Goal: Task Accomplishment & Management: Complete application form

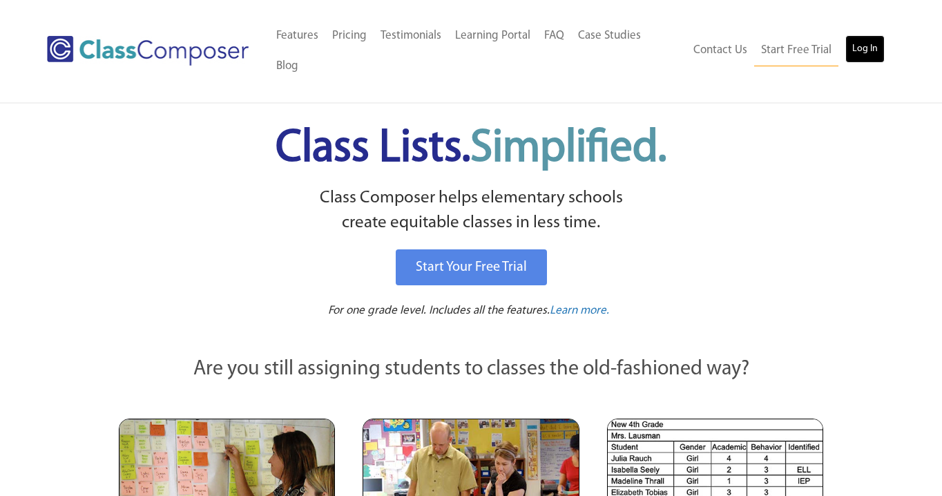
click at [858, 35] on link "Log In" at bounding box center [864, 49] width 39 height 28
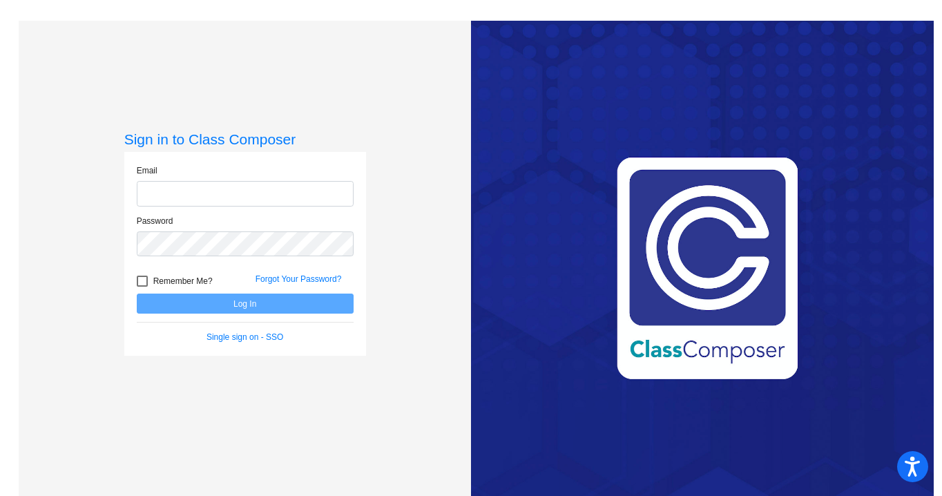
type input "[PERSON_NAME][EMAIL_ADDRESS][PERSON_NAME][DOMAIN_NAME]"
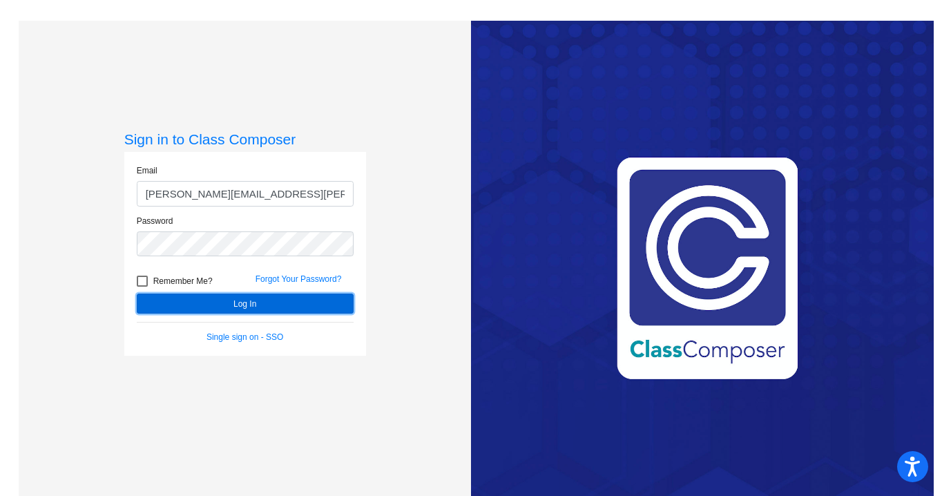
click at [232, 298] on button "Log In" at bounding box center [245, 303] width 217 height 20
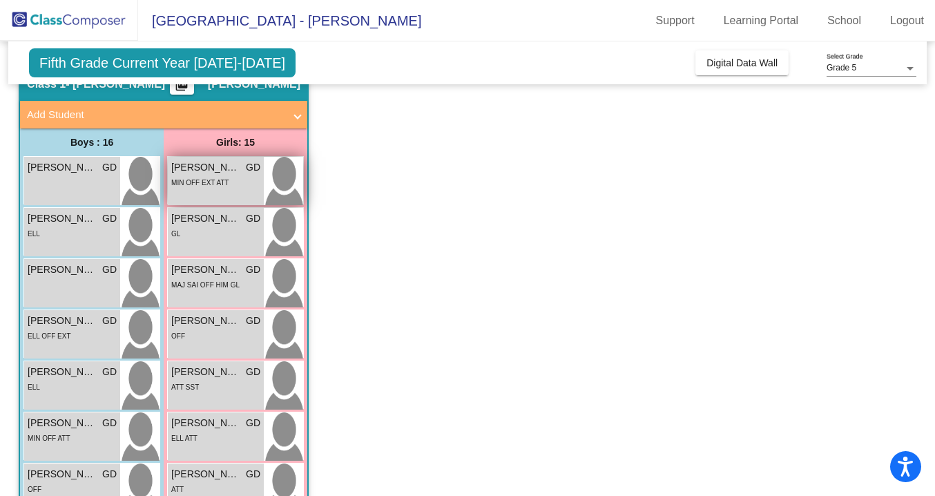
scroll to position [66, 0]
click at [285, 156] on img at bounding box center [283, 179] width 39 height 48
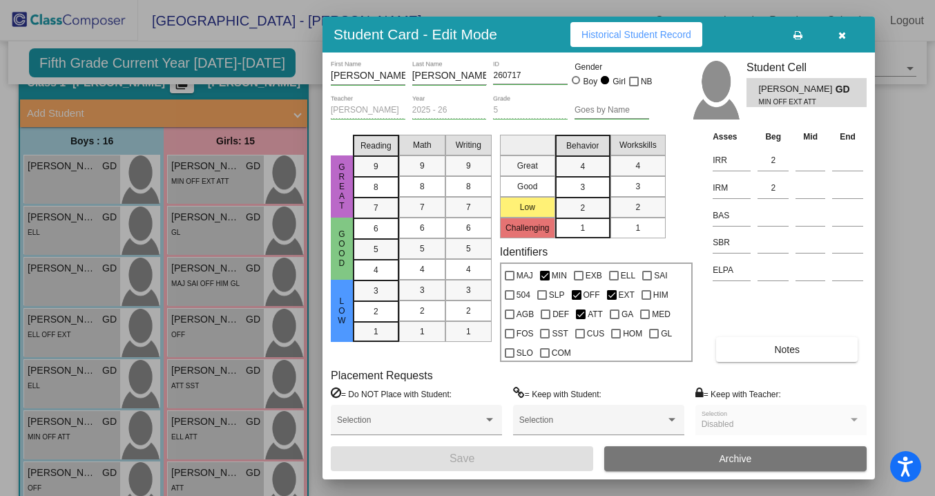
click at [714, 448] on button "Archive" at bounding box center [735, 458] width 262 height 25
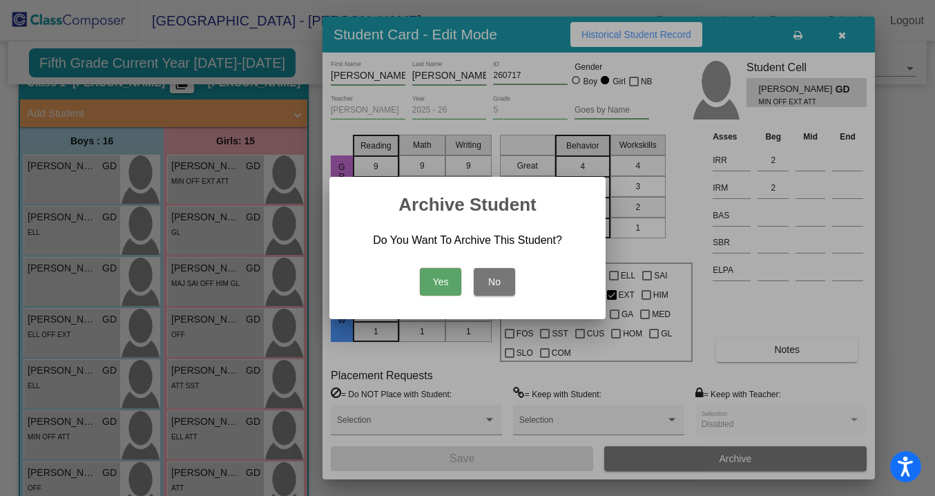
click at [445, 280] on button "Yes" at bounding box center [440, 282] width 41 height 28
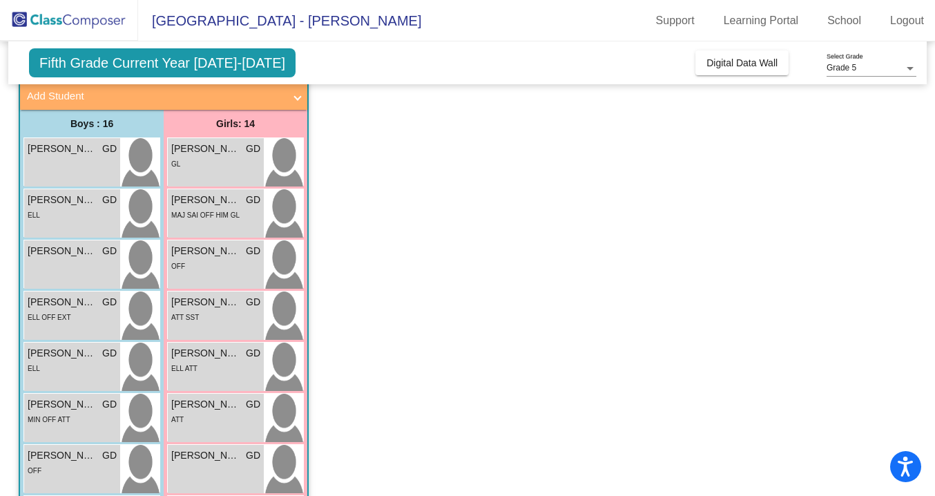
scroll to position [55, 0]
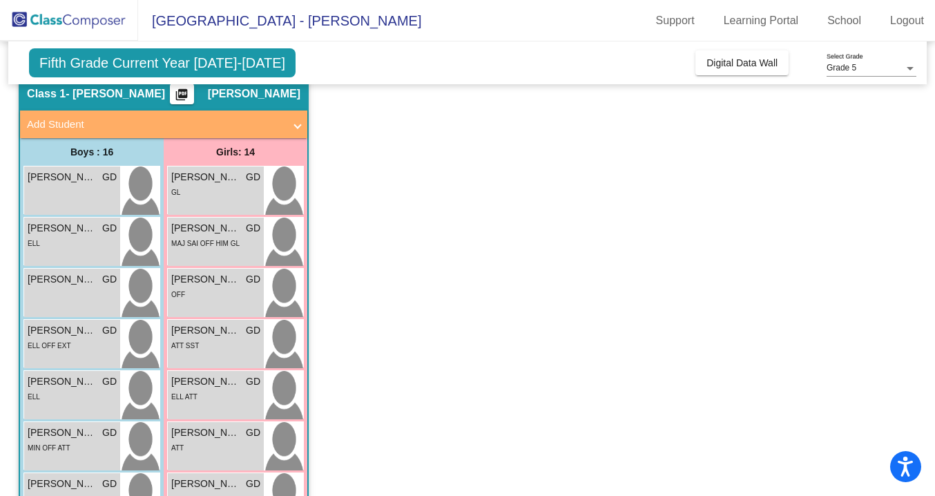
click at [295, 125] on span at bounding box center [298, 125] width 6 height 16
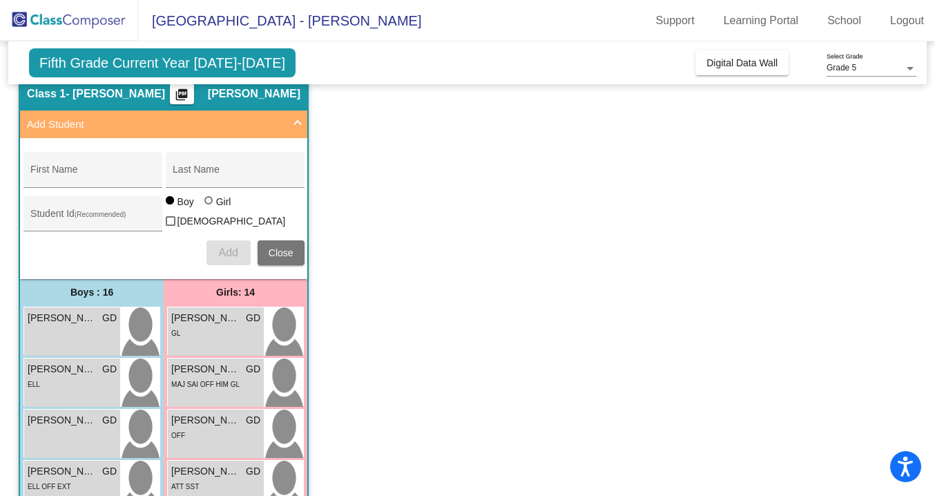
click at [293, 125] on span "Add Student" at bounding box center [161, 125] width 268 height 16
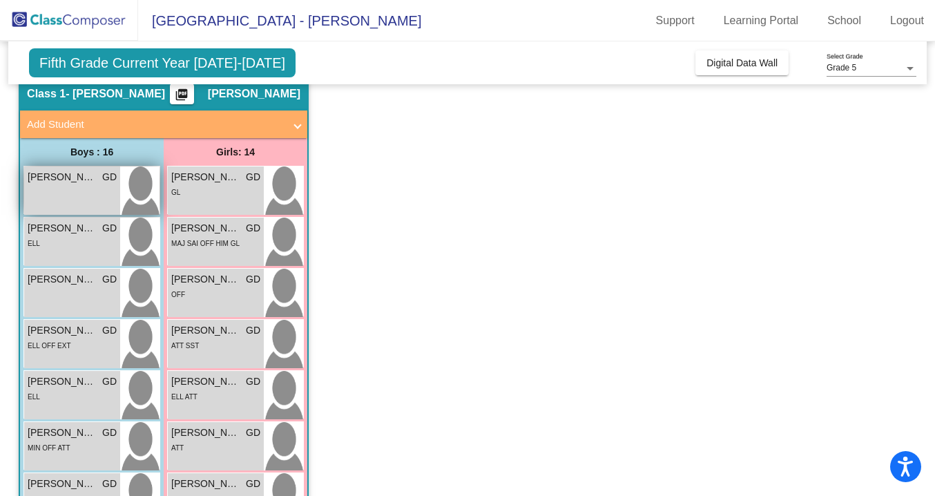
click at [113, 186] on div "[PERSON_NAME] GD lock do_not_disturb_alt" at bounding box center [72, 190] width 96 height 48
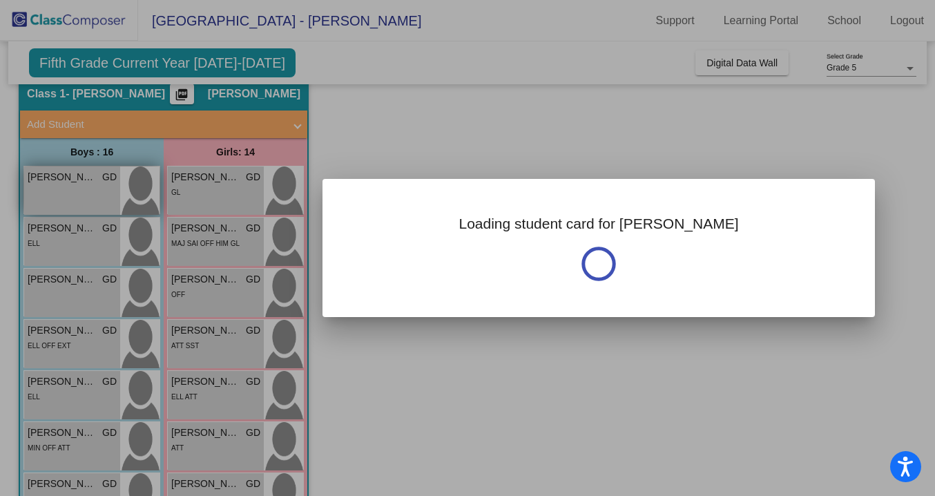
click at [113, 186] on div at bounding box center [467, 248] width 935 height 496
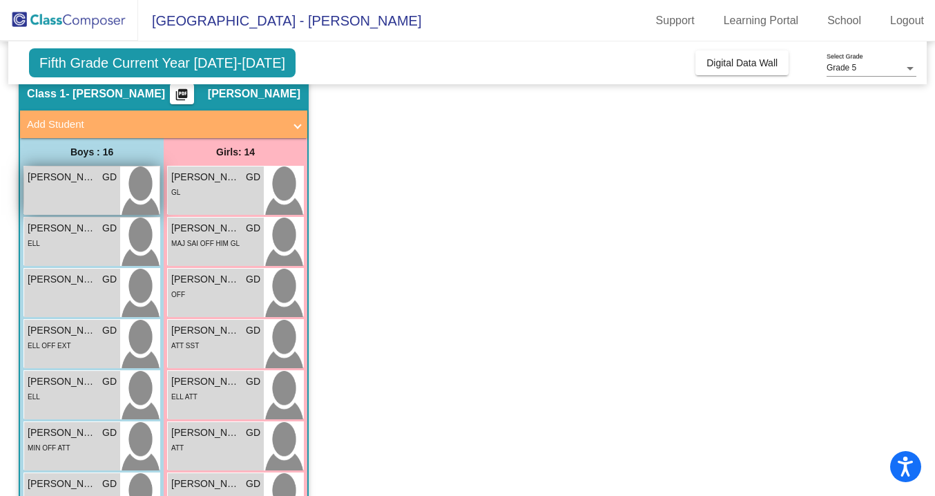
click at [113, 186] on div "[PERSON_NAME] GD lock do_not_disturb_alt" at bounding box center [72, 190] width 96 height 48
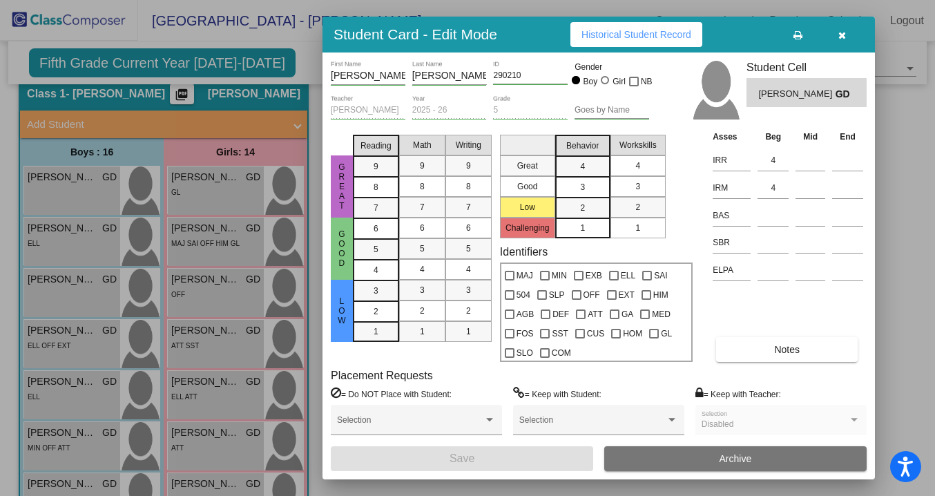
scroll to position [0, 0]
click at [639, 32] on span "Historical Student Record" at bounding box center [636, 34] width 110 height 11
click at [842, 39] on icon "button" at bounding box center [842, 35] width 8 height 10
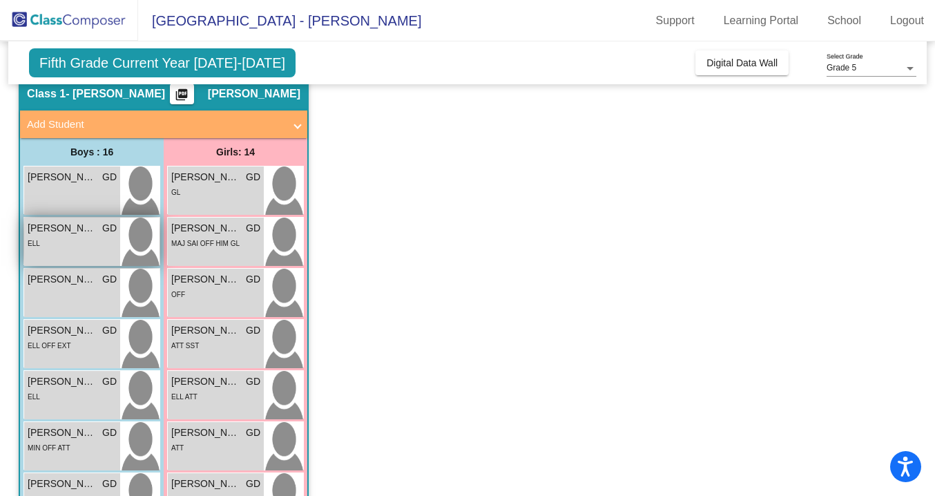
click at [43, 258] on div "[PERSON_NAME] GD lock do_not_disturb_alt ELL" at bounding box center [72, 241] width 96 height 48
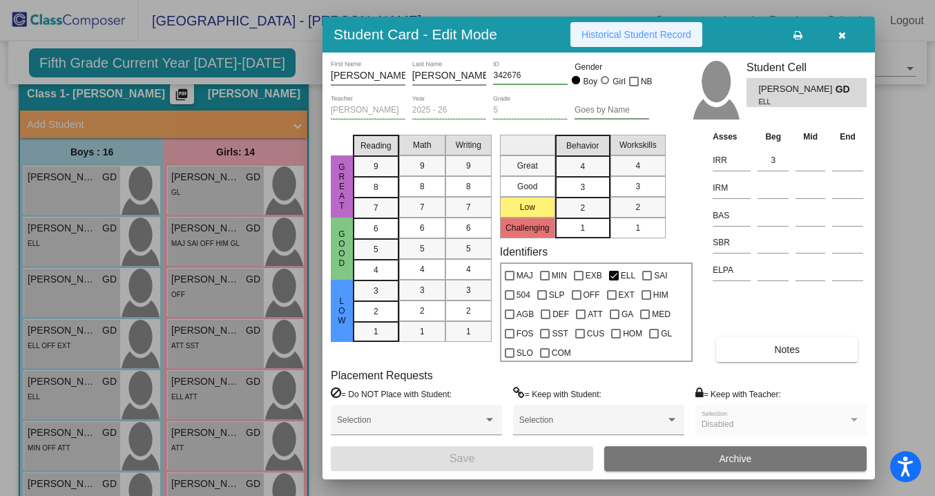
click at [636, 24] on button "Historical Student Record" at bounding box center [636, 34] width 132 height 25
click at [843, 32] on icon "button" at bounding box center [842, 35] width 8 height 10
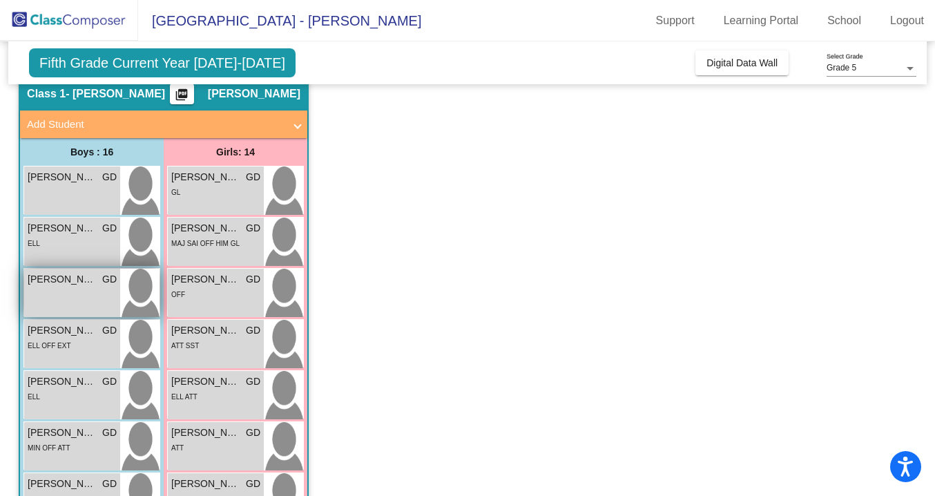
click at [61, 296] on div "[PERSON_NAME] GD lock do_not_disturb_alt" at bounding box center [72, 293] width 96 height 48
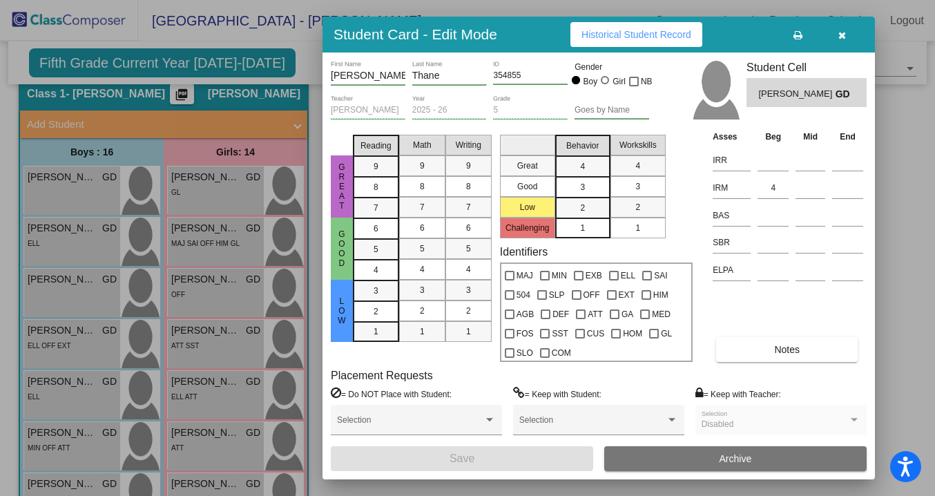
click at [845, 35] on button "button" at bounding box center [842, 34] width 44 height 25
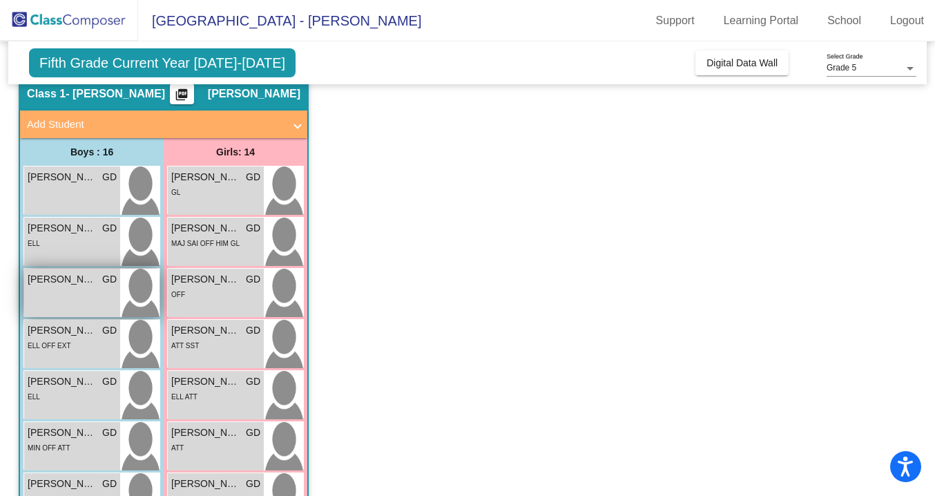
click at [86, 269] on div "[PERSON_NAME] GD lock do_not_disturb_alt" at bounding box center [72, 293] width 96 height 48
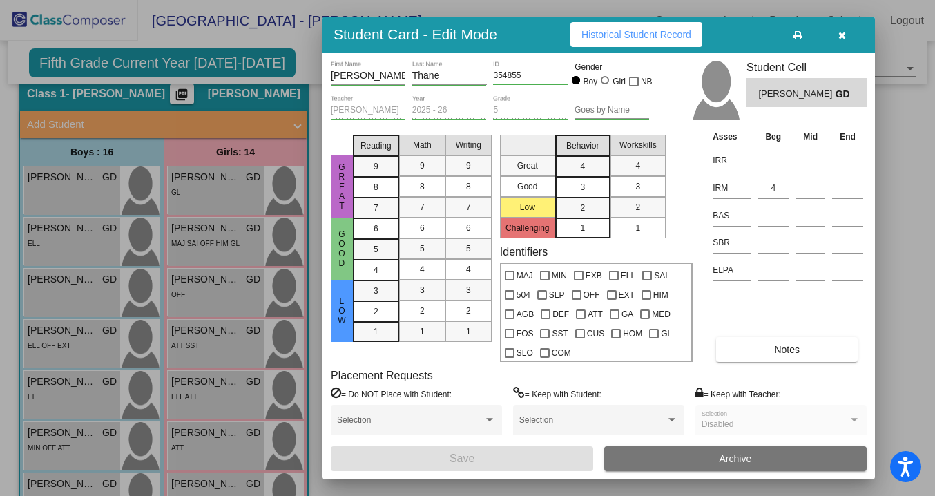
click at [842, 38] on icon "button" at bounding box center [842, 35] width 8 height 10
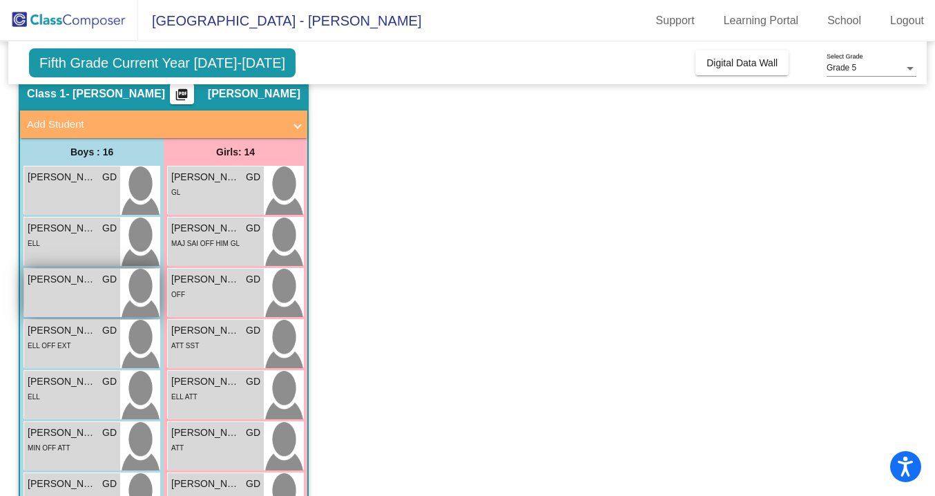
click at [102, 280] on span "GD" at bounding box center [109, 279] width 14 height 14
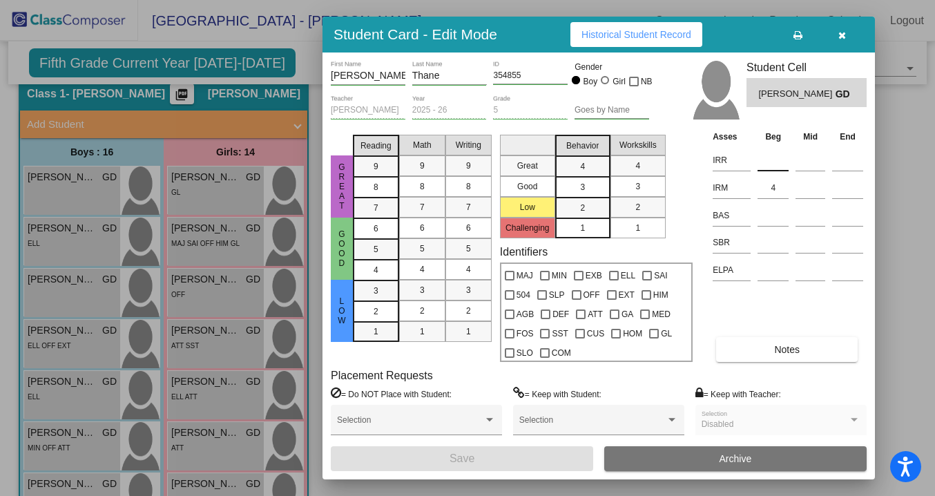
click at [771, 163] on input at bounding box center [772, 160] width 31 height 21
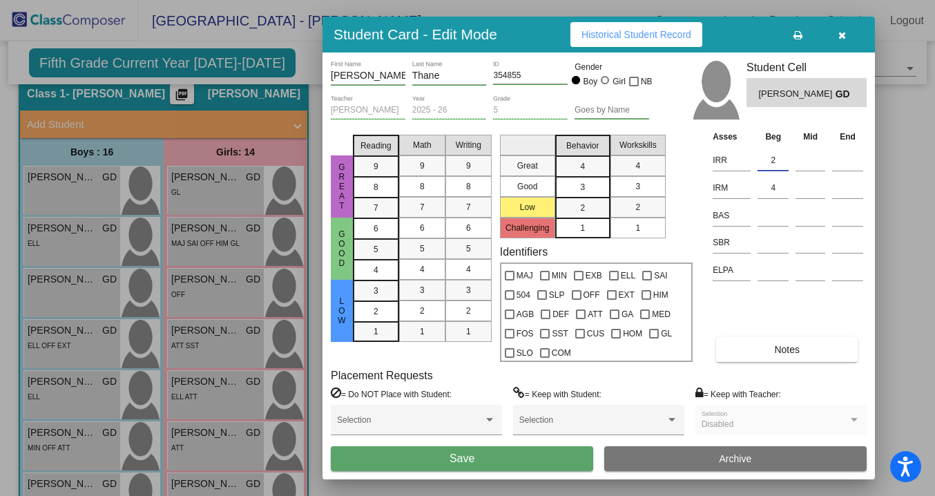
type input "2"
click at [474, 464] on span "Save" at bounding box center [461, 458] width 25 height 12
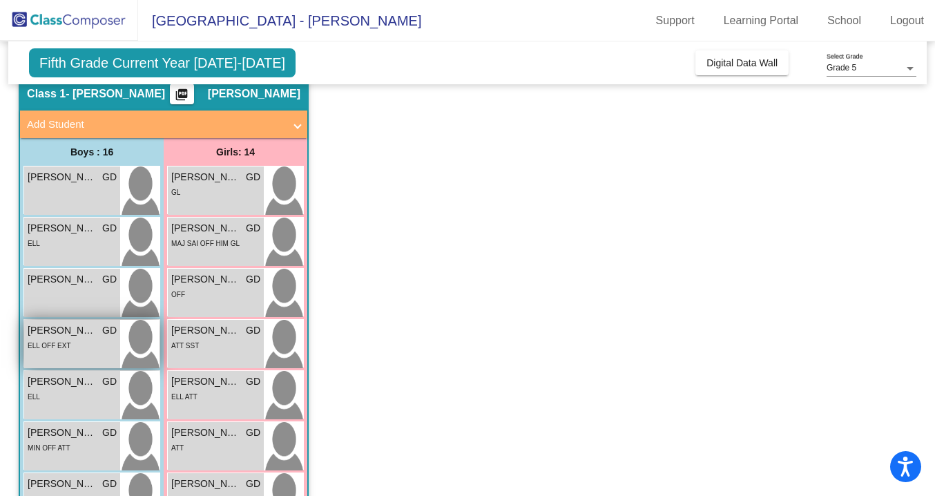
click at [68, 342] on div "ELL OFF EXT" at bounding box center [72, 345] width 89 height 14
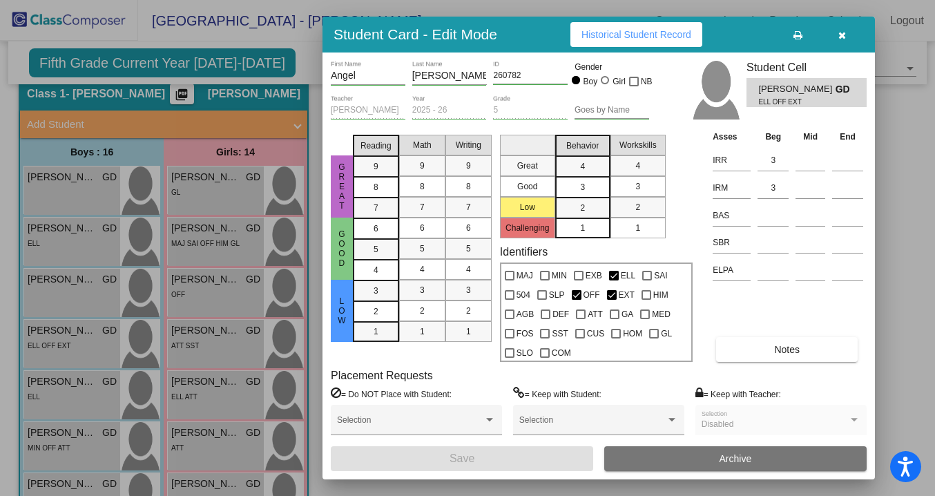
click at [641, 35] on span "Historical Student Record" at bounding box center [636, 34] width 110 height 11
click at [842, 38] on icon "button" at bounding box center [842, 35] width 8 height 10
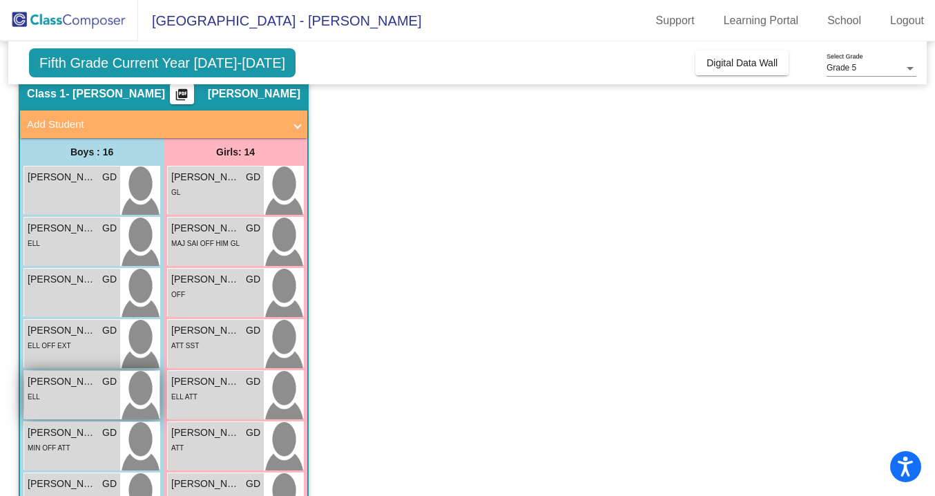
click at [51, 405] on div "[PERSON_NAME] GD lock do_not_disturb_alt ELL" at bounding box center [72, 395] width 96 height 48
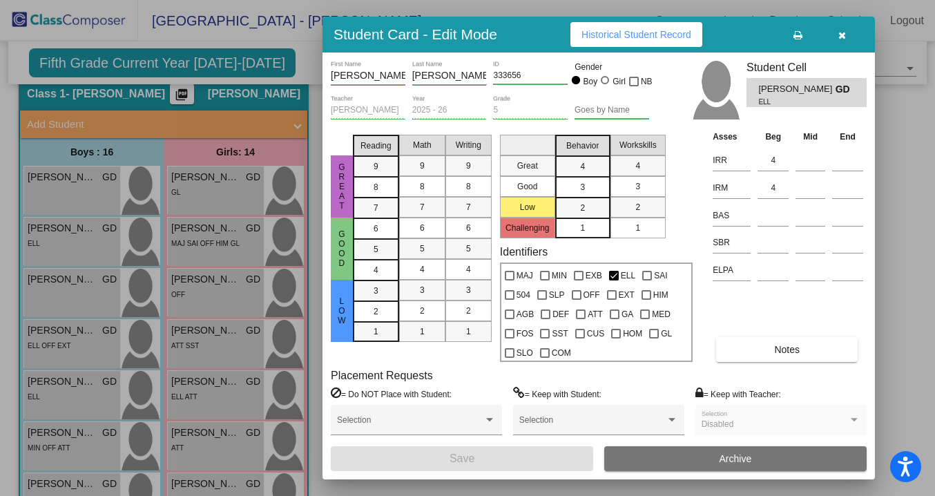
click at [603, 34] on span "Historical Student Record" at bounding box center [636, 34] width 110 height 11
click at [842, 37] on icon "button" at bounding box center [842, 35] width 8 height 10
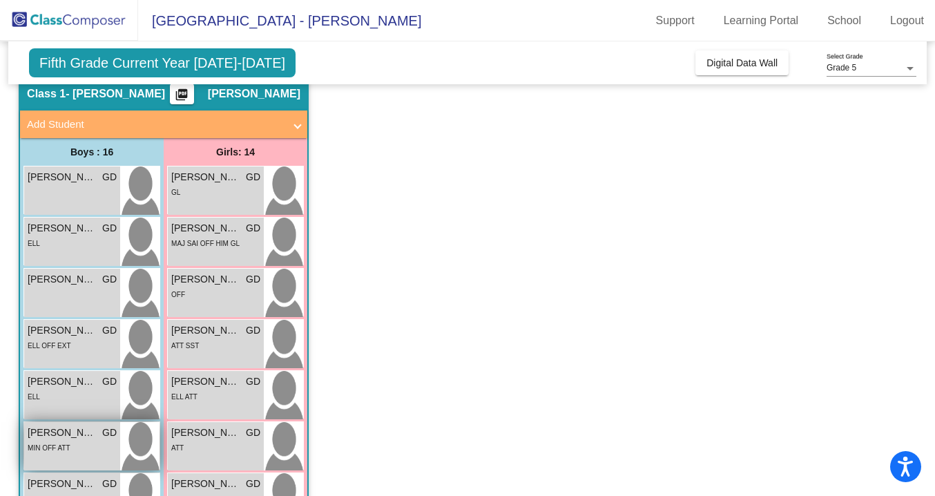
click at [56, 452] on div "MIN OFF ATT" at bounding box center [49, 447] width 42 height 14
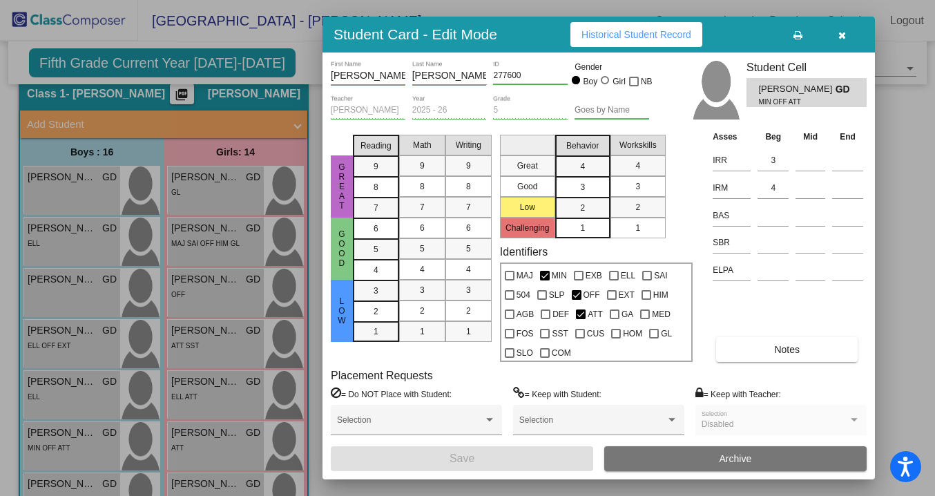
click at [600, 30] on span "Historical Student Record" at bounding box center [636, 34] width 110 height 11
click at [843, 36] on icon "button" at bounding box center [842, 35] width 8 height 10
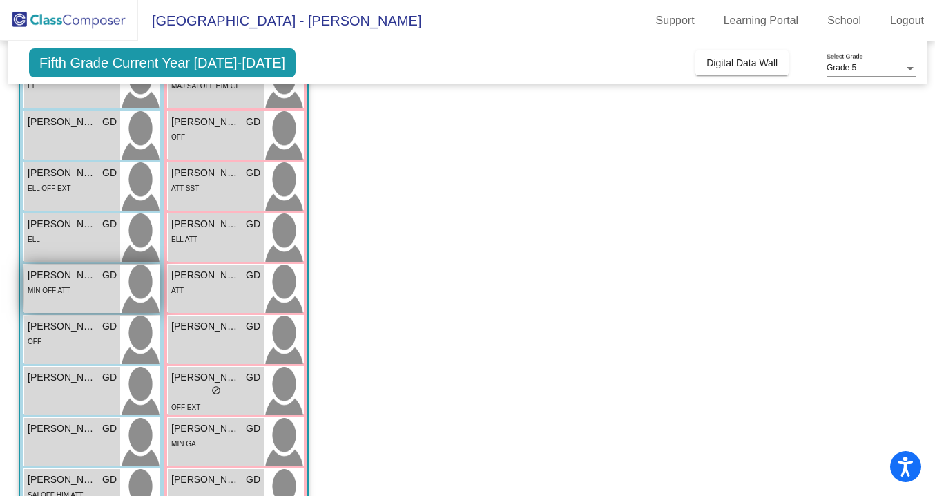
scroll to position [216, 0]
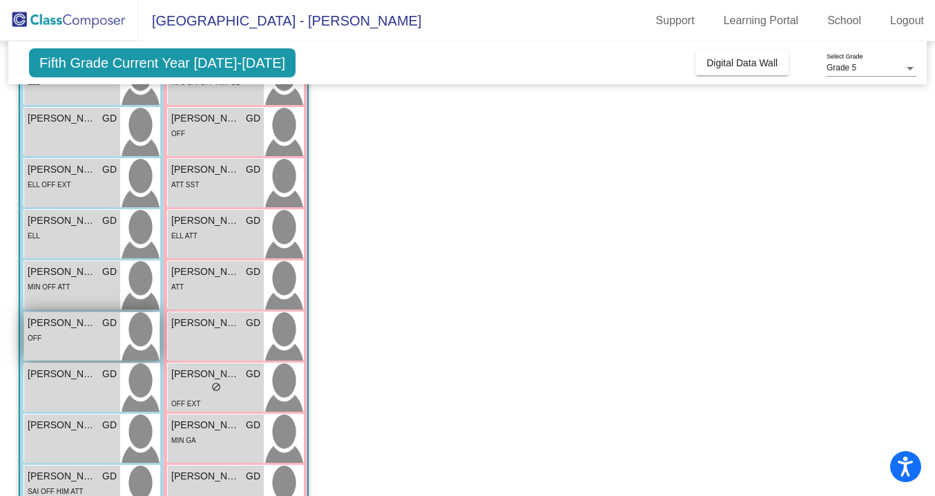
click at [88, 338] on div "OFF" at bounding box center [72, 337] width 89 height 14
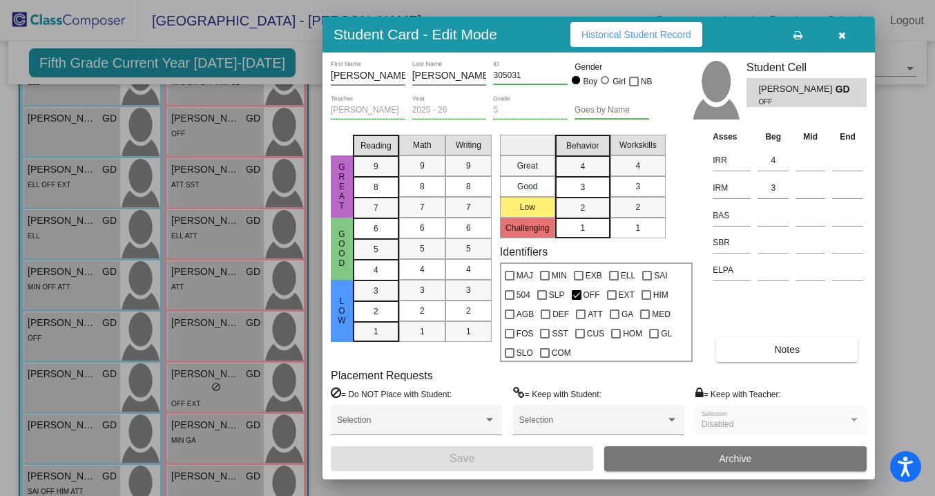
click at [639, 29] on span "Historical Student Record" at bounding box center [636, 34] width 110 height 11
click at [841, 35] on icon "button" at bounding box center [842, 35] width 8 height 10
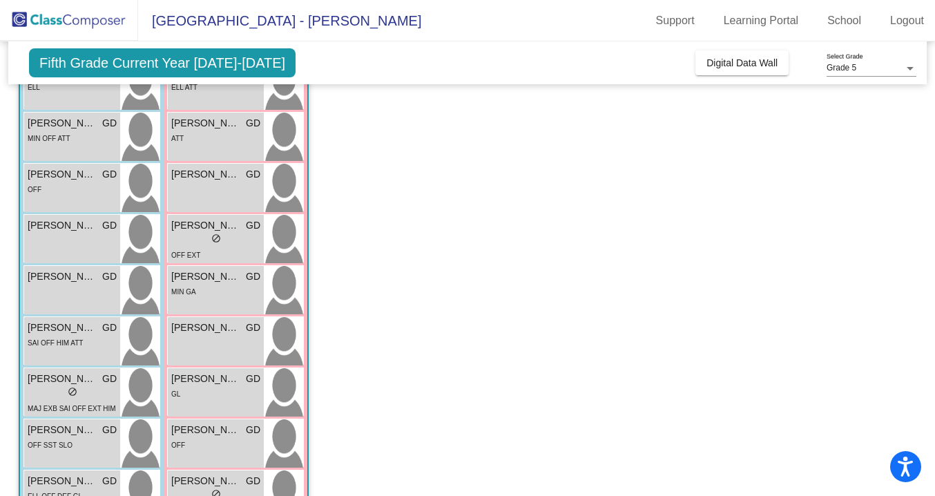
scroll to position [390, 0]
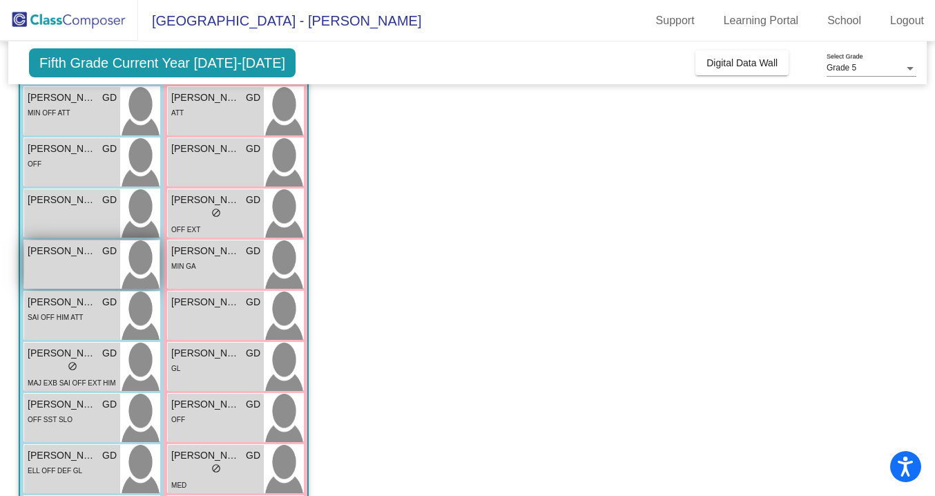
click at [76, 264] on div "[PERSON_NAME] GD lock do_not_disturb_alt" at bounding box center [72, 264] width 96 height 48
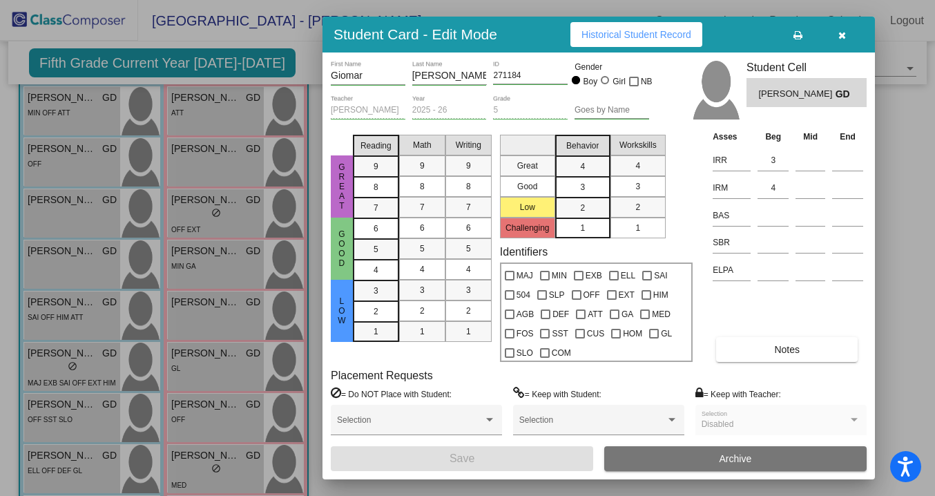
click at [638, 32] on span "Historical Student Record" at bounding box center [636, 34] width 110 height 11
click at [842, 34] on icon "button" at bounding box center [842, 35] width 8 height 10
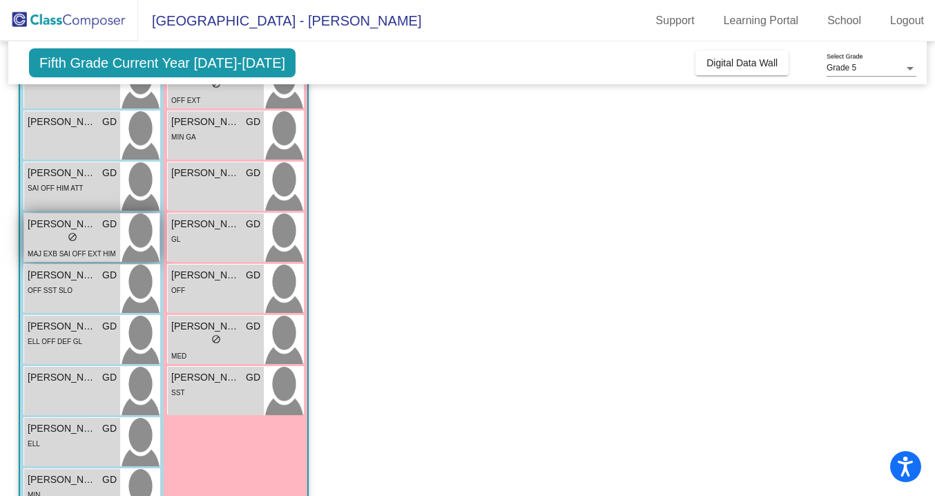
scroll to position [535, 0]
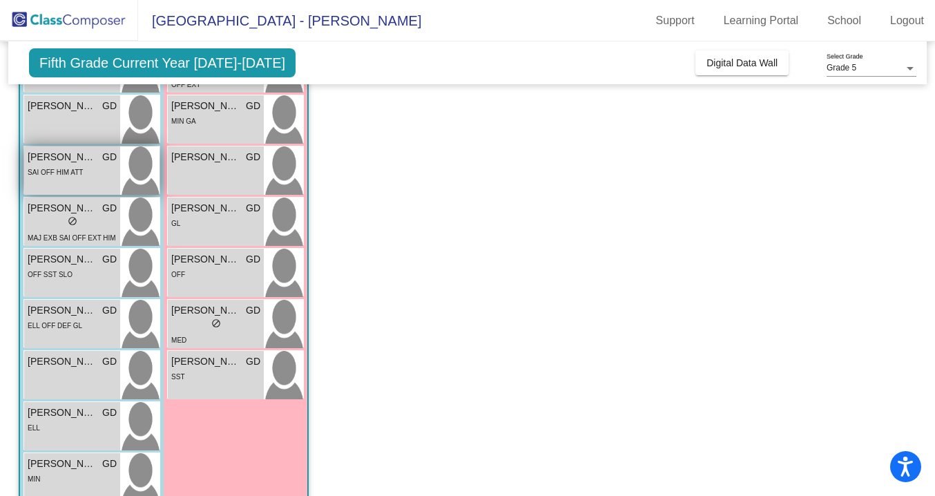
click at [89, 160] on span "[PERSON_NAME] [PERSON_NAME]" at bounding box center [62, 157] width 69 height 14
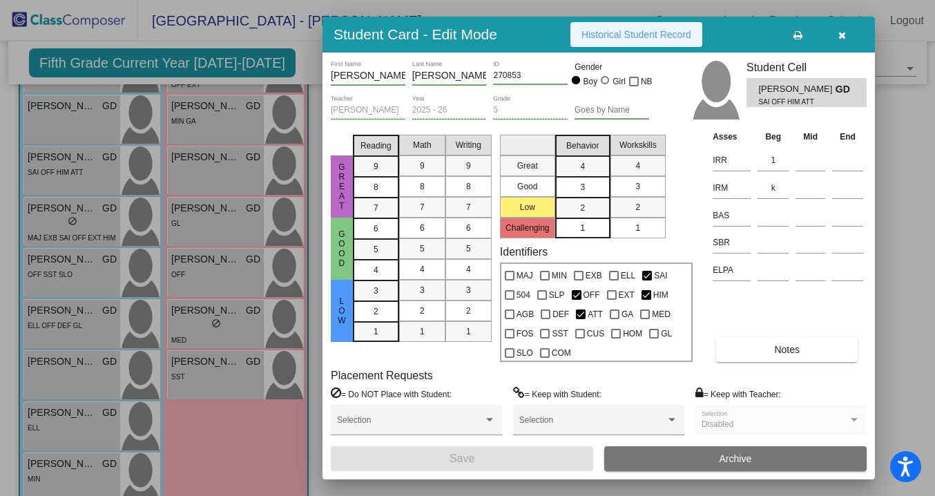
click at [631, 39] on span "Historical Student Record" at bounding box center [636, 34] width 110 height 11
click at [842, 32] on icon "button" at bounding box center [842, 35] width 8 height 10
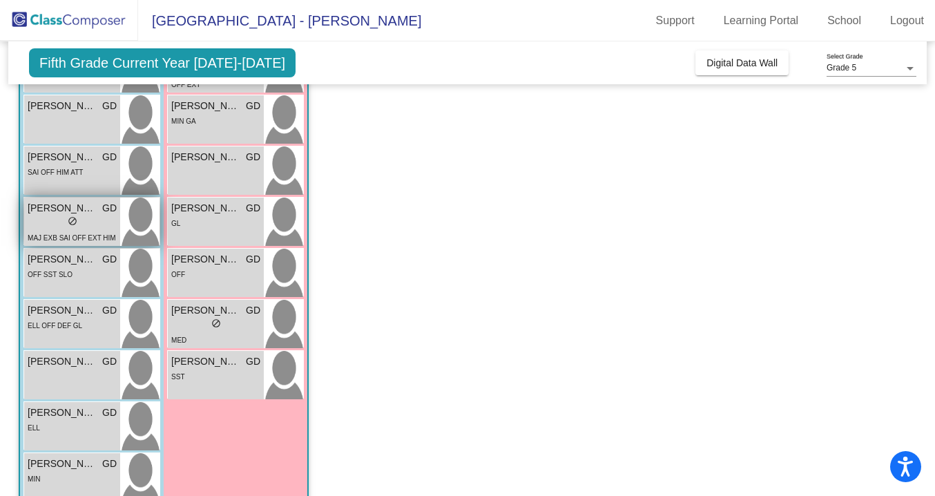
click at [113, 226] on div "lock do_not_disturb_alt" at bounding box center [72, 222] width 89 height 14
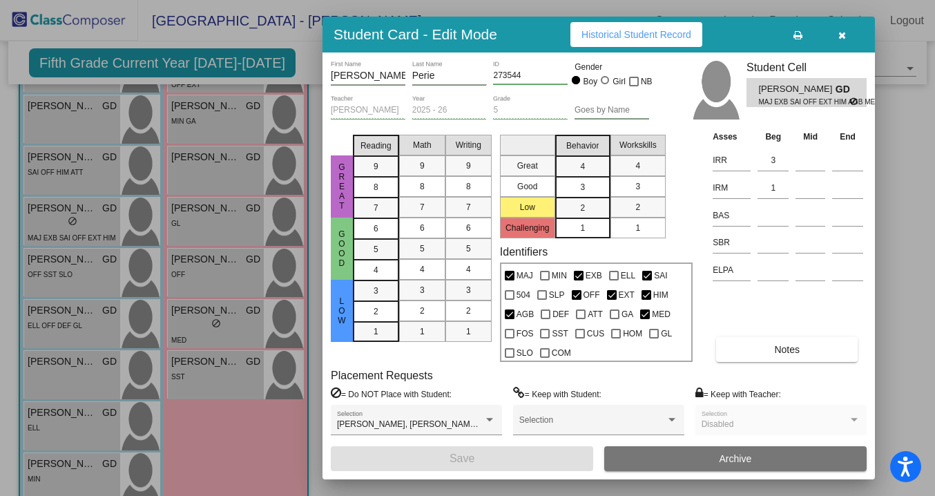
click at [655, 29] on span "Historical Student Record" at bounding box center [636, 34] width 110 height 11
click at [839, 37] on icon "button" at bounding box center [842, 35] width 8 height 10
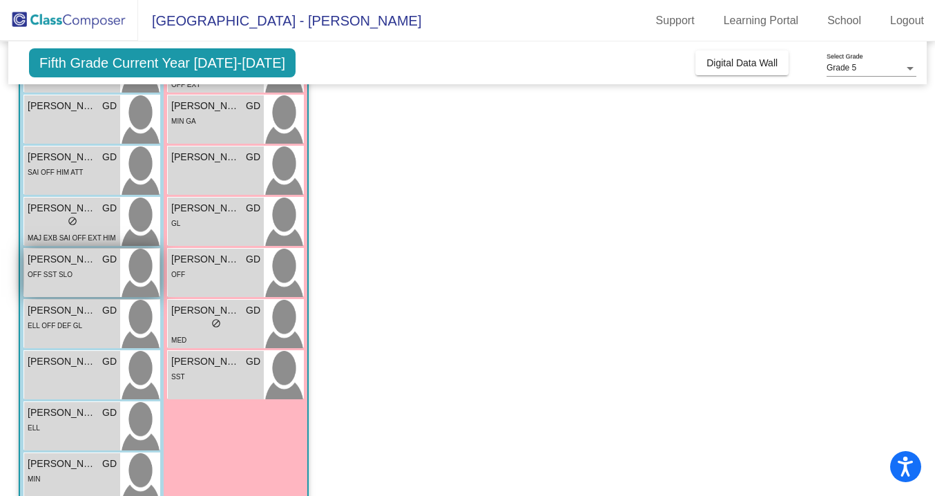
click at [71, 266] on div "OFF SST SLO" at bounding box center [72, 273] width 89 height 14
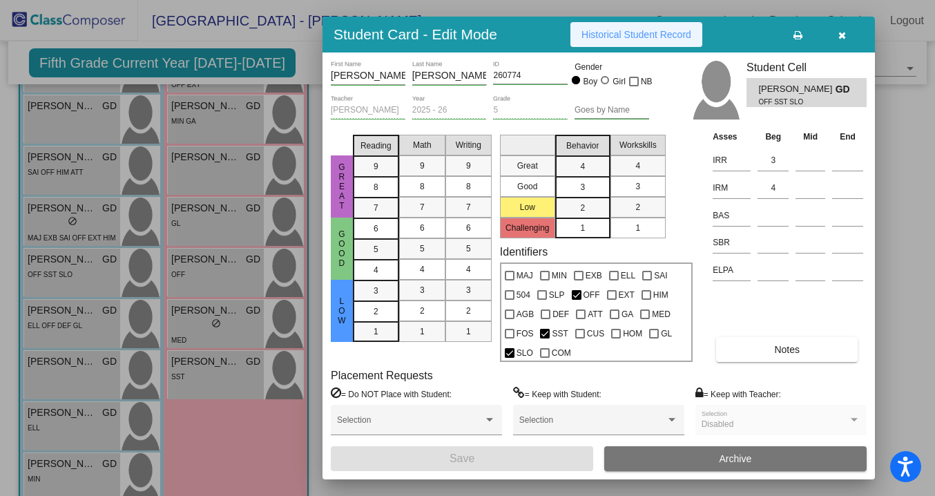
click at [620, 39] on span "Historical Student Record" at bounding box center [636, 34] width 110 height 11
click at [844, 38] on icon "button" at bounding box center [842, 35] width 8 height 10
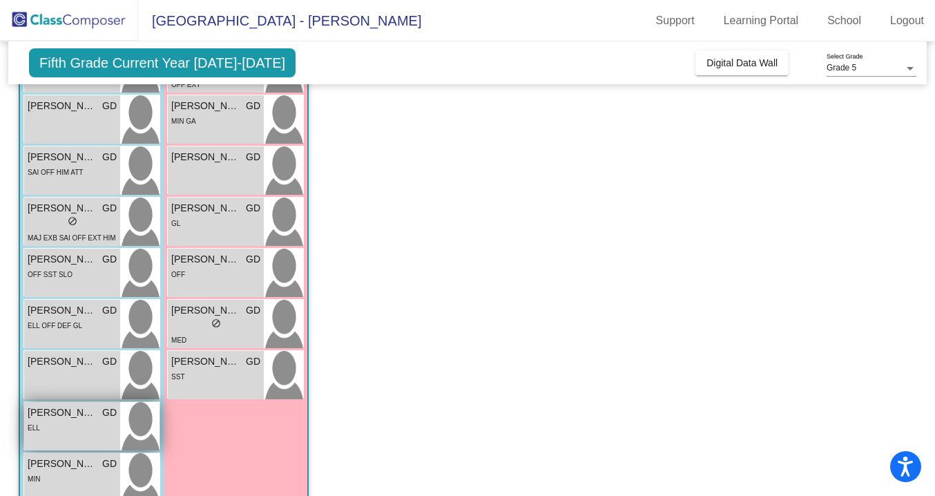
scroll to position [565, 0]
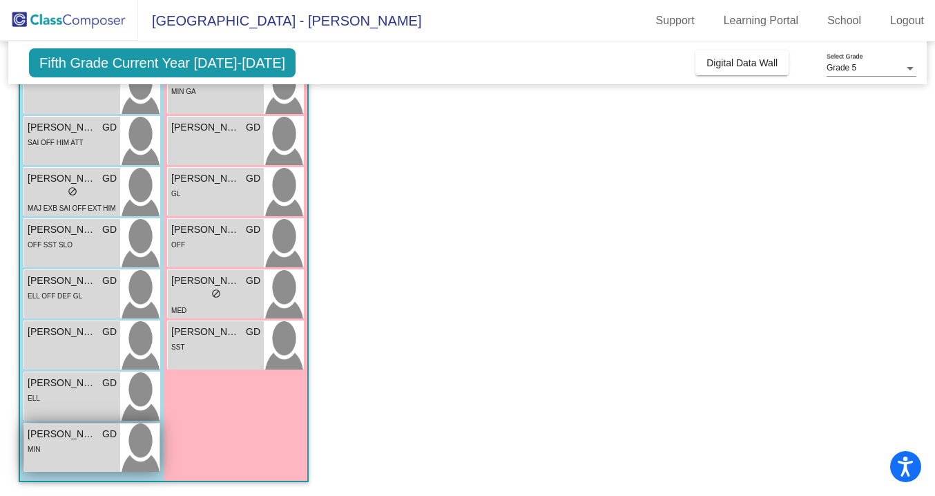
click at [62, 449] on div "MIN" at bounding box center [72, 448] width 89 height 14
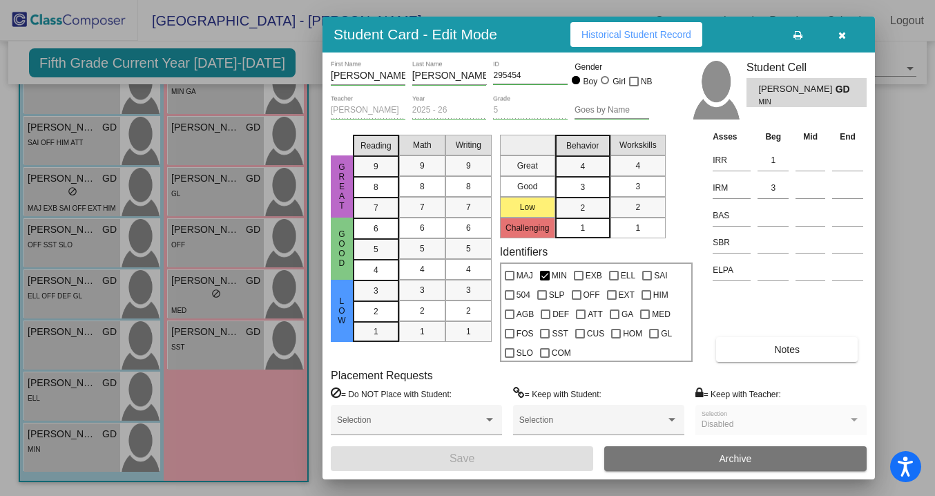
click at [613, 36] on span "Historical Student Record" at bounding box center [636, 34] width 110 height 11
click at [846, 37] on button "button" at bounding box center [842, 34] width 44 height 25
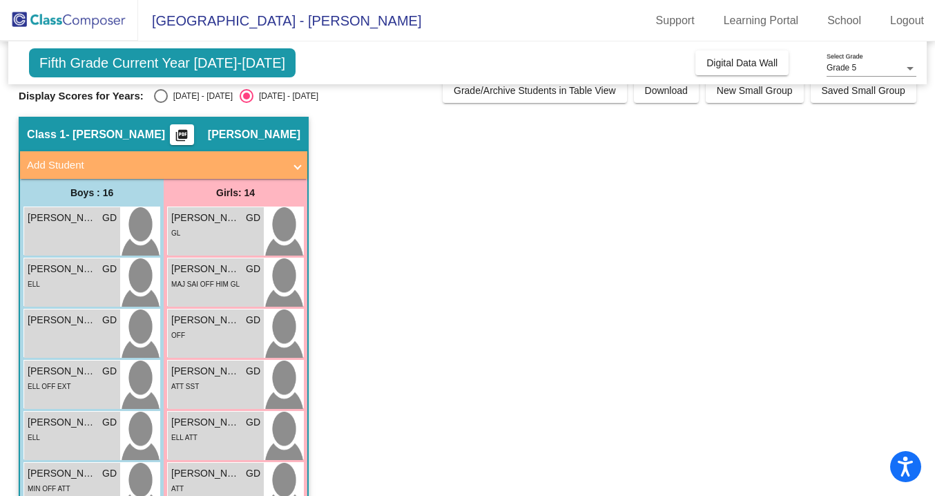
scroll to position [89, 0]
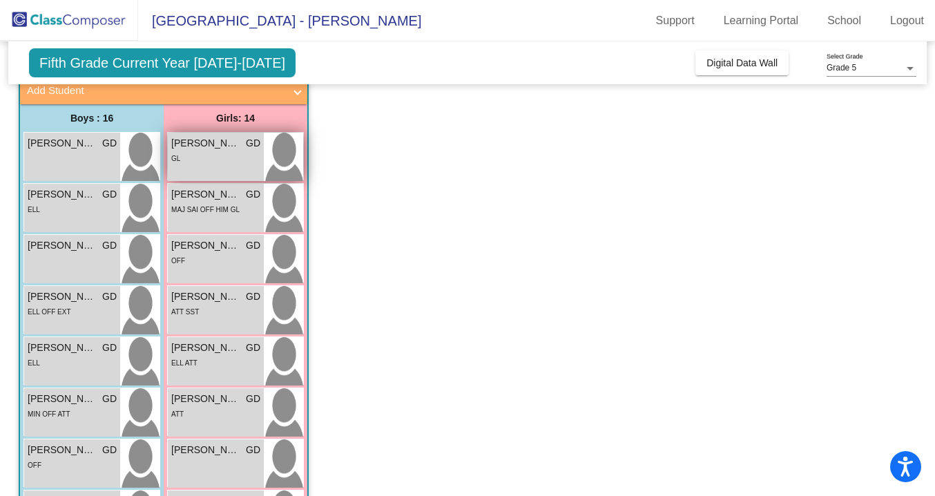
click at [215, 148] on span "[PERSON_NAME]" at bounding box center [205, 143] width 69 height 14
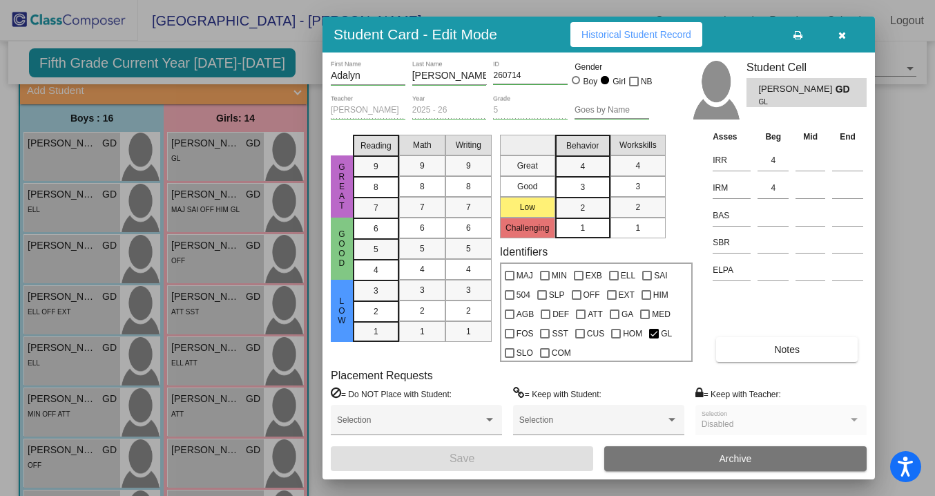
click at [647, 32] on span "Historical Student Record" at bounding box center [636, 34] width 110 height 11
click at [213, 220] on div at bounding box center [467, 248] width 935 height 496
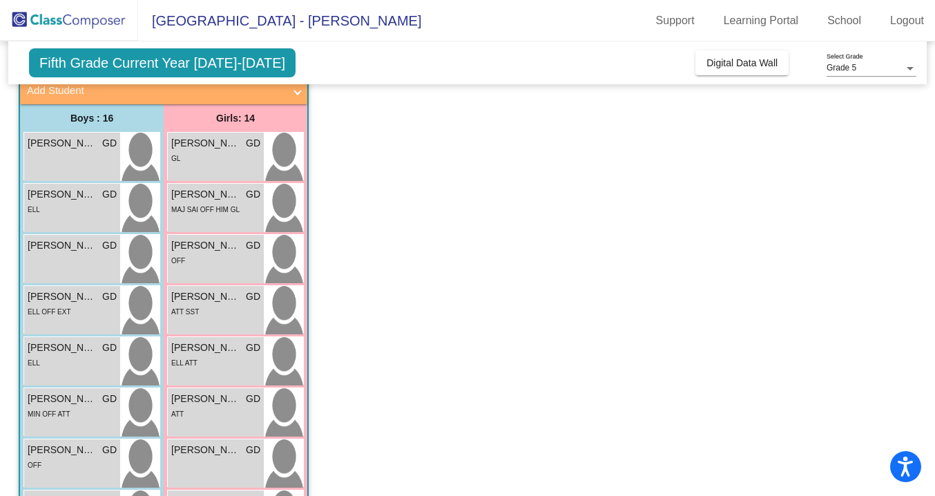
click at [213, 220] on div "[PERSON_NAME] GD lock do_not_disturb_alt MAJ SAI OFF HIM GL" at bounding box center [216, 208] width 96 height 48
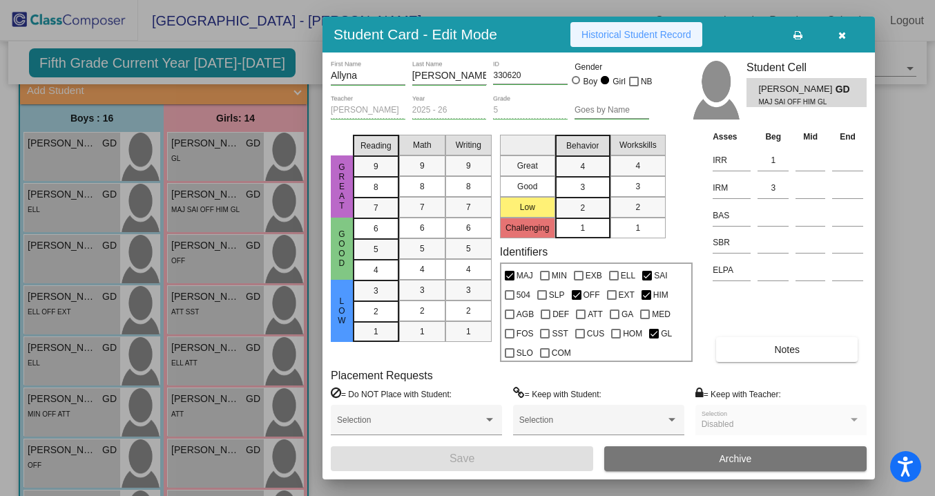
click at [647, 34] on span "Historical Student Record" at bounding box center [636, 34] width 110 height 11
click at [842, 37] on icon "button" at bounding box center [842, 35] width 8 height 10
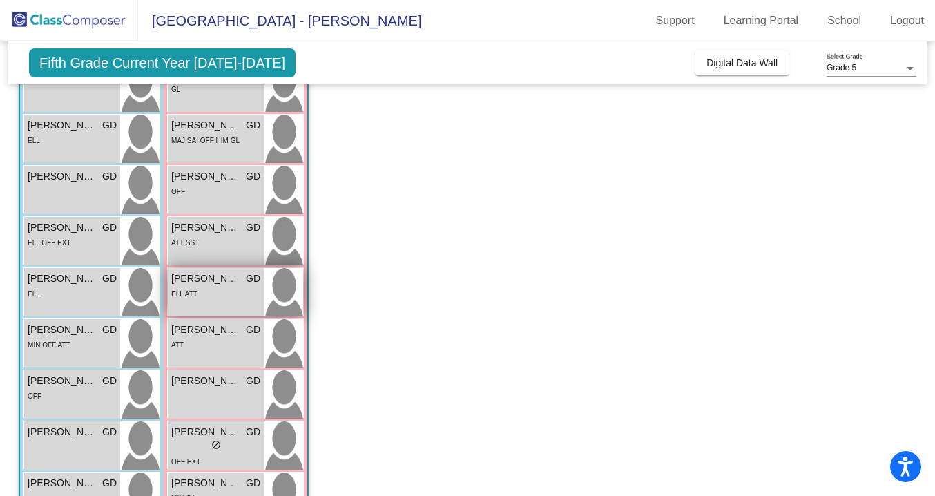
scroll to position [161, 0]
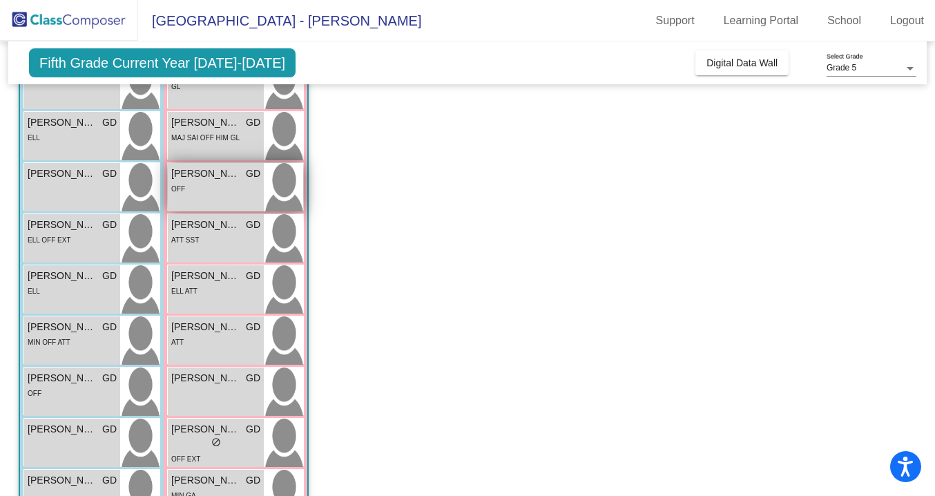
click at [242, 181] on div "OFF" at bounding box center [215, 188] width 89 height 14
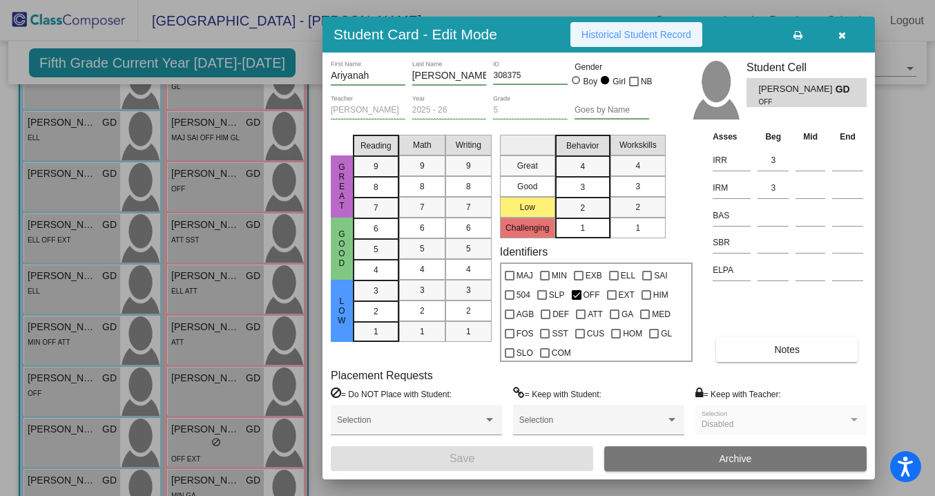
click at [636, 33] on span "Historical Student Record" at bounding box center [636, 34] width 110 height 11
click at [840, 37] on icon "button" at bounding box center [842, 35] width 8 height 10
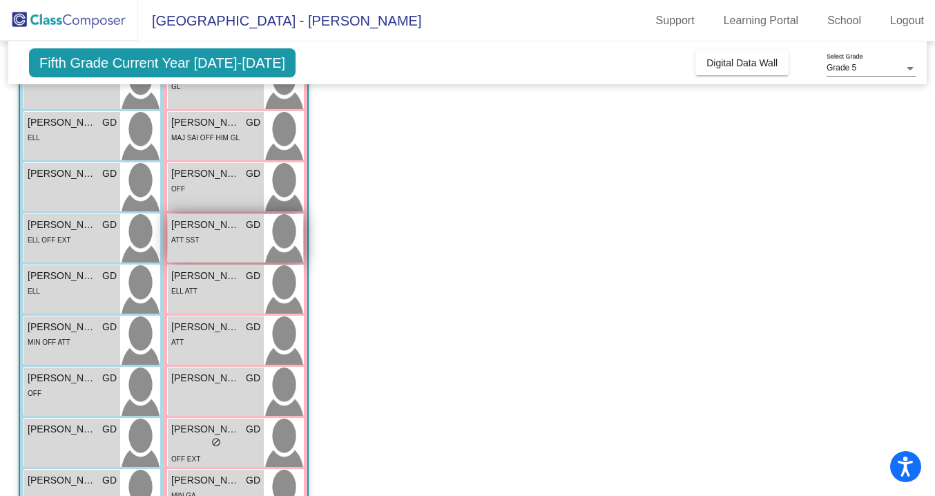
click at [220, 242] on div "ATT SST" at bounding box center [215, 239] width 89 height 14
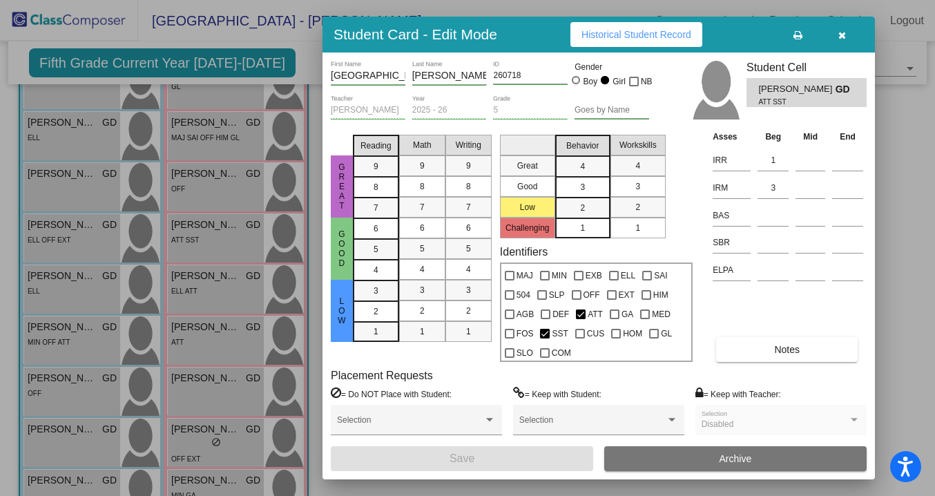
click at [621, 43] on button "Historical Student Record" at bounding box center [636, 34] width 132 height 25
click at [840, 34] on icon "button" at bounding box center [842, 35] width 8 height 10
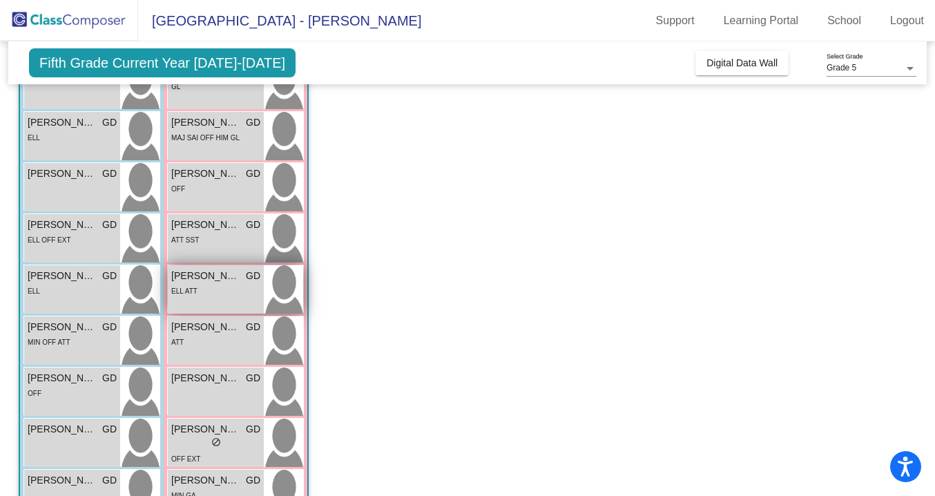
click at [211, 284] on div "ELL ATT" at bounding box center [215, 290] width 89 height 14
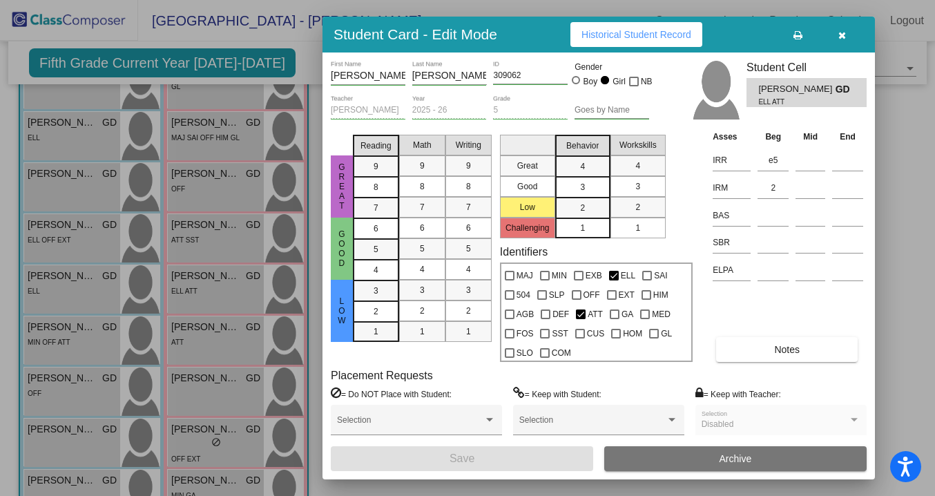
click at [644, 38] on span "Historical Student Record" at bounding box center [636, 34] width 110 height 11
click at [846, 35] on button "button" at bounding box center [842, 34] width 44 height 25
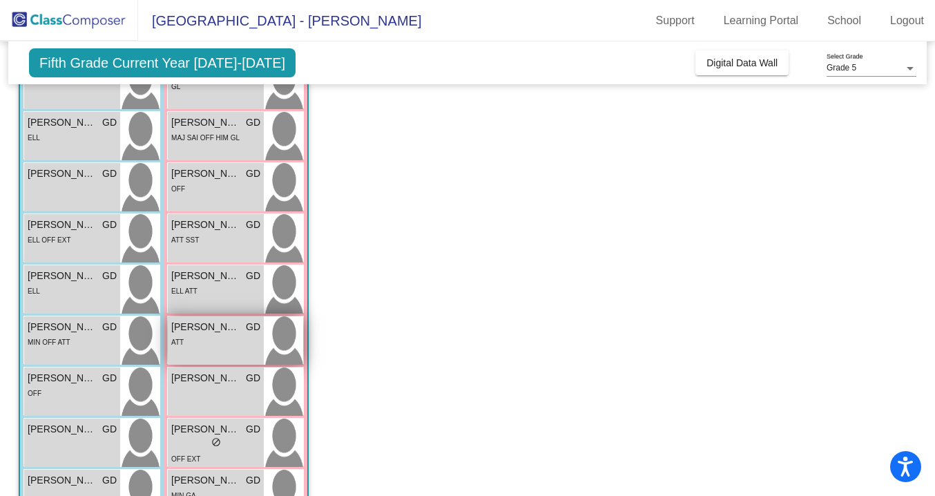
click at [228, 345] on div "ATT" at bounding box center [215, 341] width 89 height 14
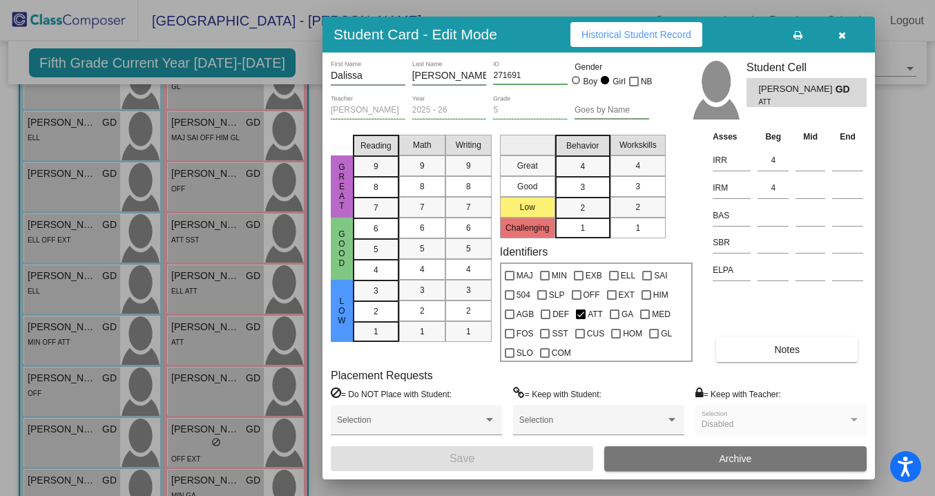
click at [648, 33] on span "Historical Student Record" at bounding box center [636, 34] width 110 height 11
click at [842, 34] on icon "button" at bounding box center [842, 35] width 8 height 10
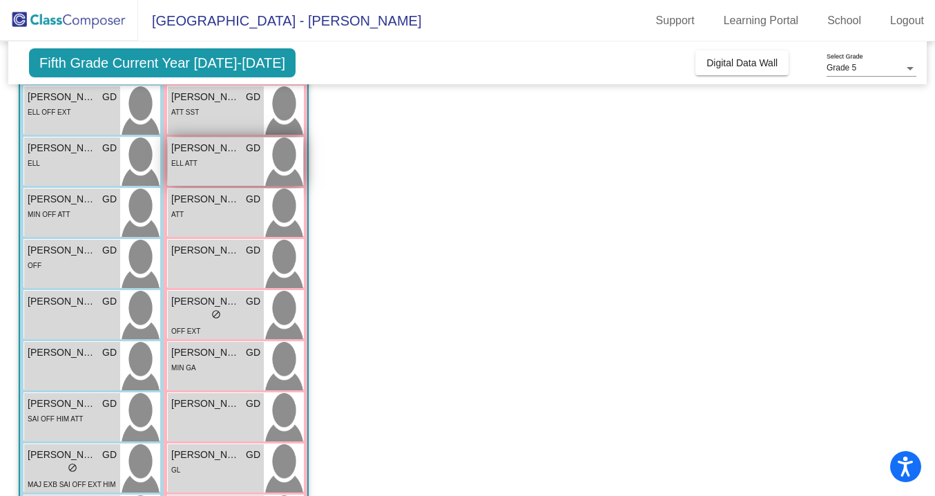
scroll to position [293, 0]
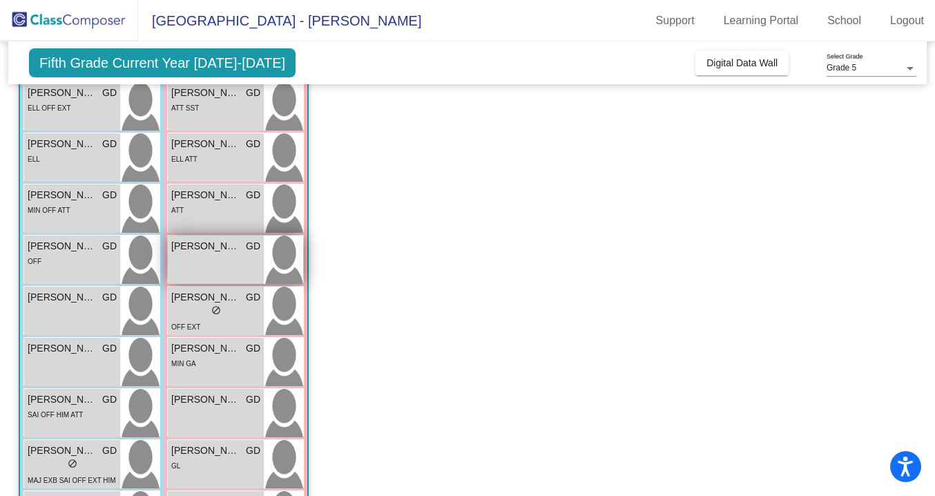
click at [199, 252] on span "[PERSON_NAME]" at bounding box center [205, 246] width 69 height 14
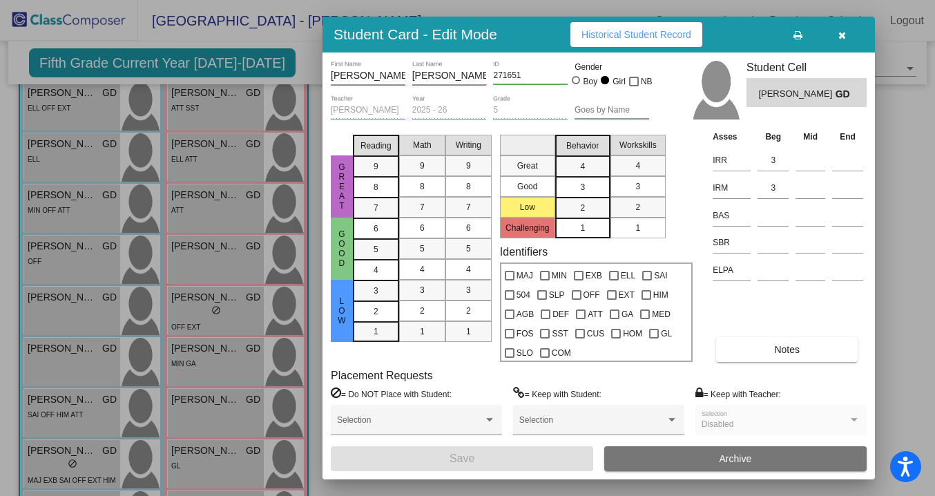
click at [631, 29] on span "Historical Student Record" at bounding box center [636, 34] width 110 height 11
click at [844, 35] on icon "button" at bounding box center [842, 35] width 8 height 10
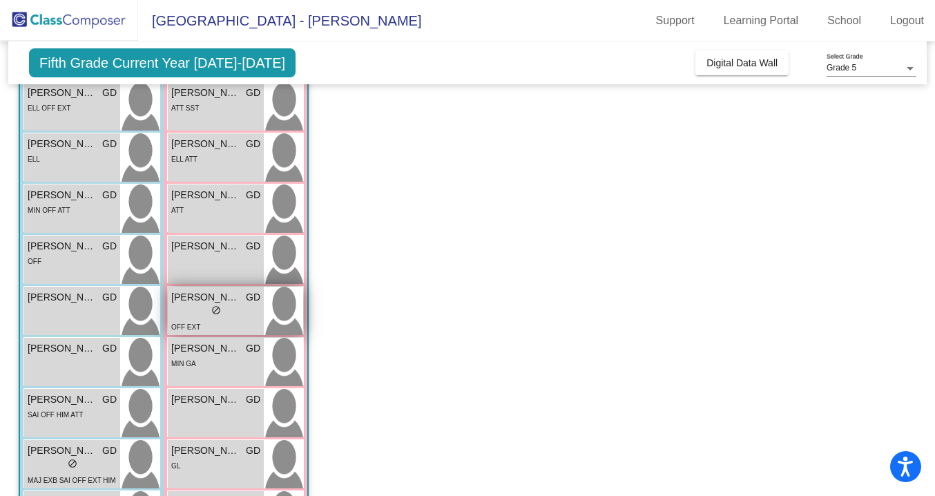
click at [215, 310] on span "do_not_disturb_alt" at bounding box center [216, 310] width 10 height 10
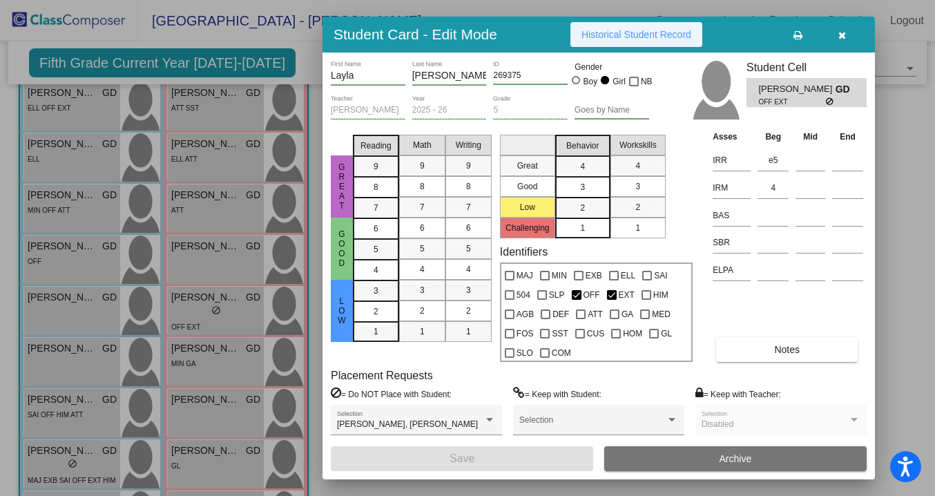
click at [631, 26] on button "Historical Student Record" at bounding box center [636, 34] width 132 height 25
click at [844, 35] on icon "button" at bounding box center [842, 35] width 8 height 10
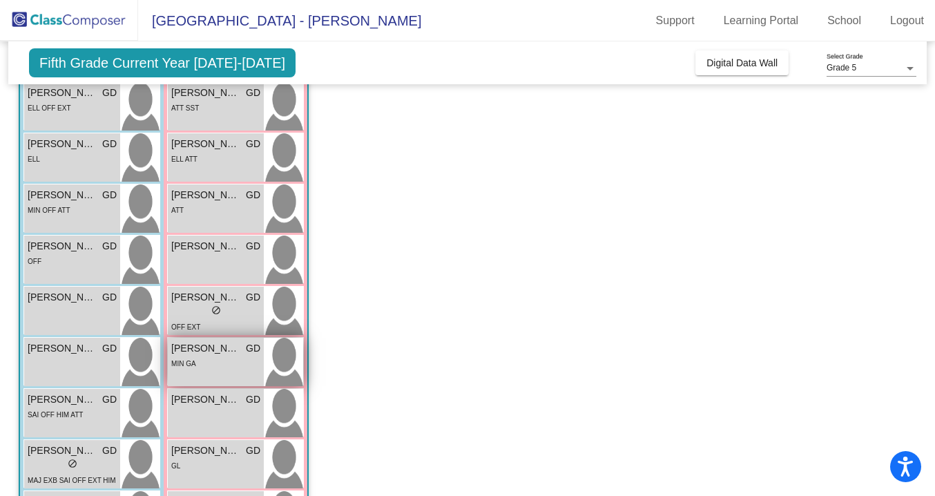
click at [219, 347] on span "[PERSON_NAME]" at bounding box center [205, 348] width 69 height 14
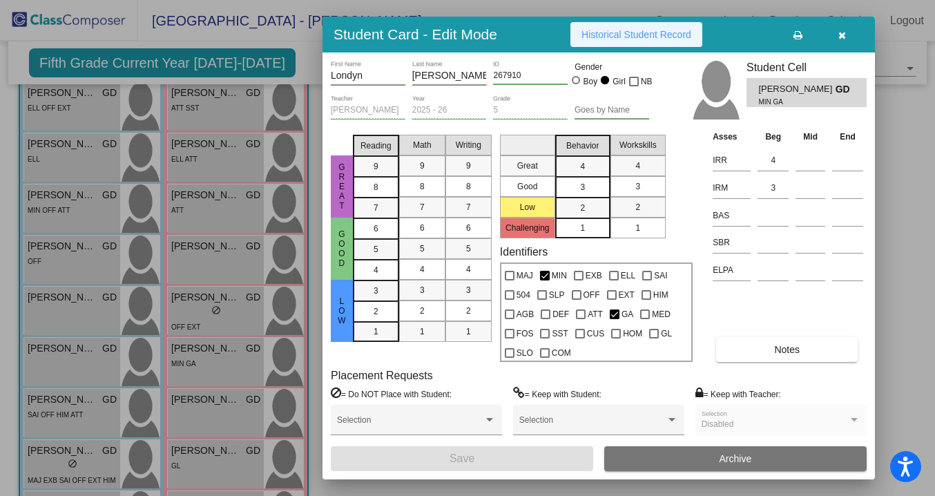
click at [625, 36] on span "Historical Student Record" at bounding box center [636, 34] width 110 height 11
click at [843, 36] on icon "button" at bounding box center [842, 35] width 8 height 10
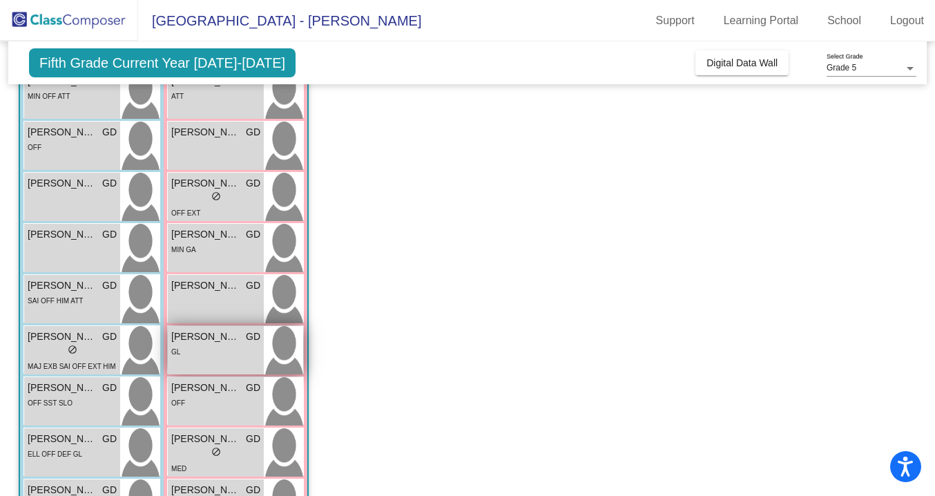
scroll to position [408, 0]
click at [207, 351] on div "GL" at bounding box center [215, 349] width 89 height 14
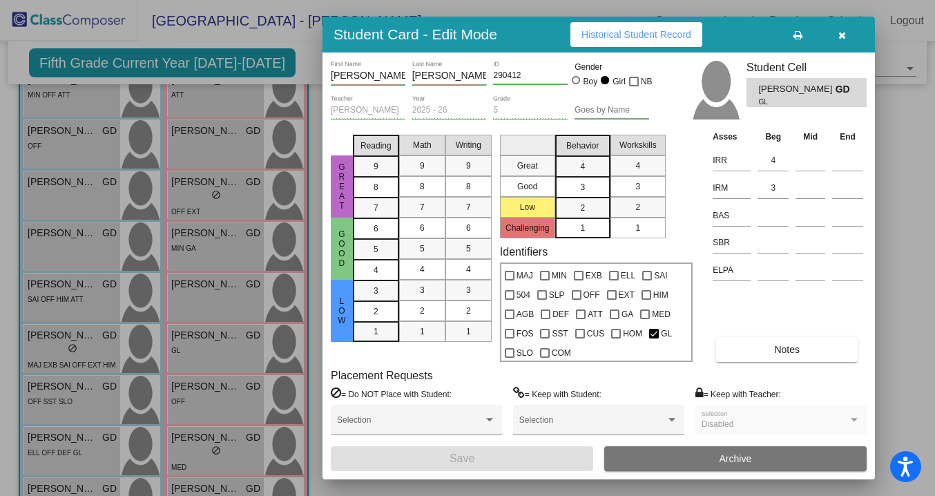
click at [622, 50] on div "Student Card - Edit Mode Historical Student Record" at bounding box center [598, 35] width 552 height 36
click at [614, 36] on span "Historical Student Record" at bounding box center [636, 34] width 110 height 11
click at [842, 36] on icon "button" at bounding box center [842, 35] width 8 height 10
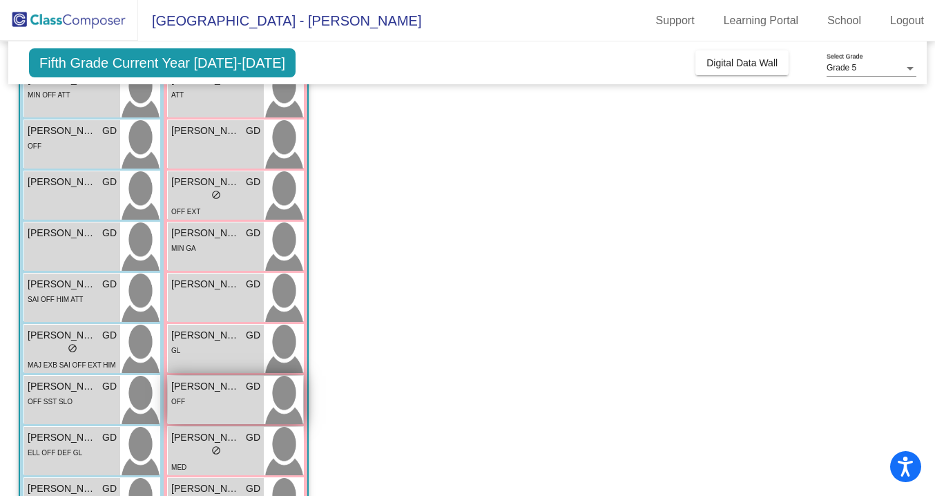
click at [218, 394] on div "OFF" at bounding box center [215, 401] width 89 height 14
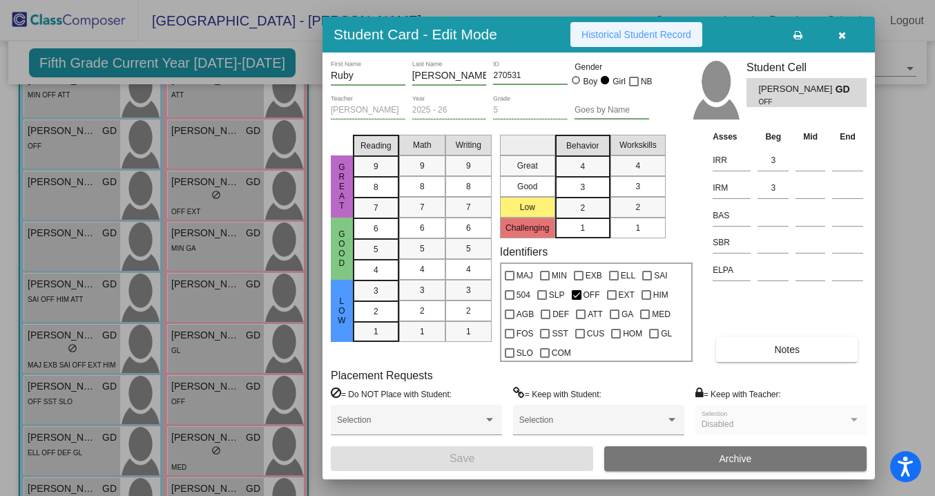
click at [632, 30] on span "Historical Student Record" at bounding box center [636, 34] width 110 height 11
click at [842, 33] on icon "button" at bounding box center [842, 35] width 8 height 10
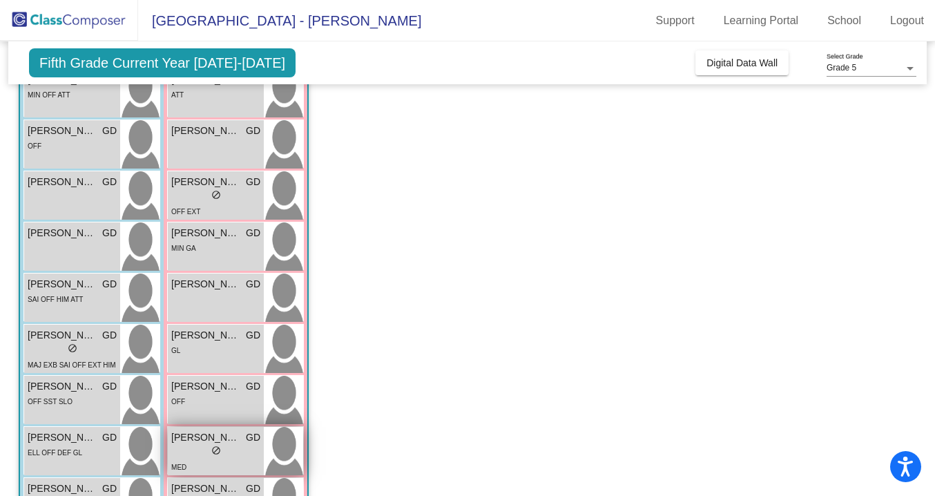
click at [238, 443] on span "[PERSON_NAME]" at bounding box center [205, 437] width 69 height 14
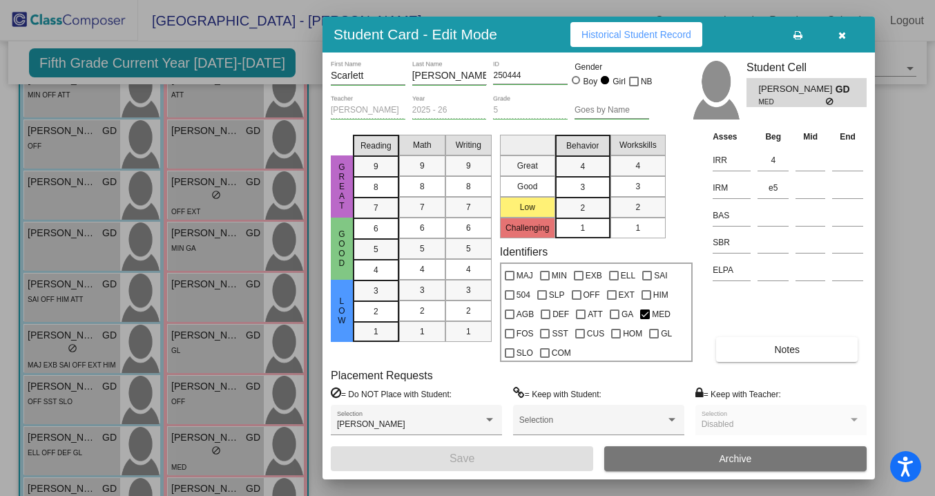
click at [663, 37] on span "Historical Student Record" at bounding box center [636, 34] width 110 height 11
click at [844, 35] on icon "button" at bounding box center [842, 35] width 8 height 10
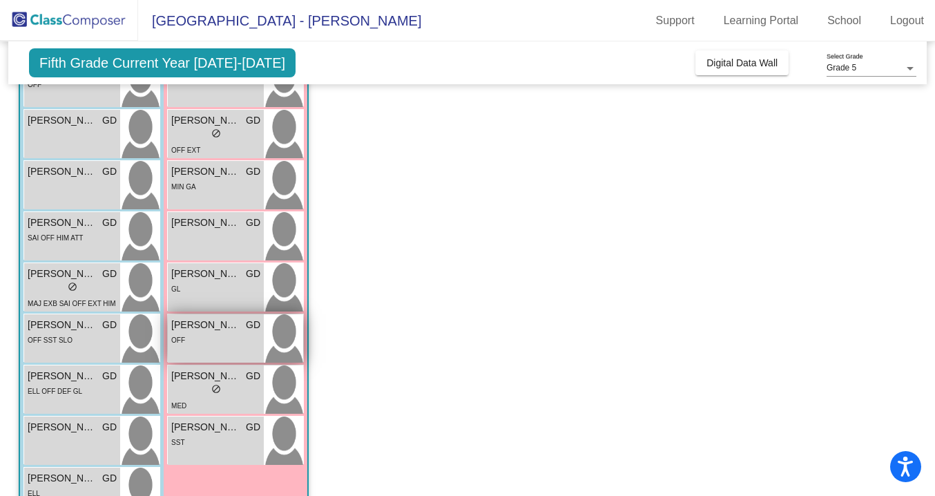
scroll to position [565, 0]
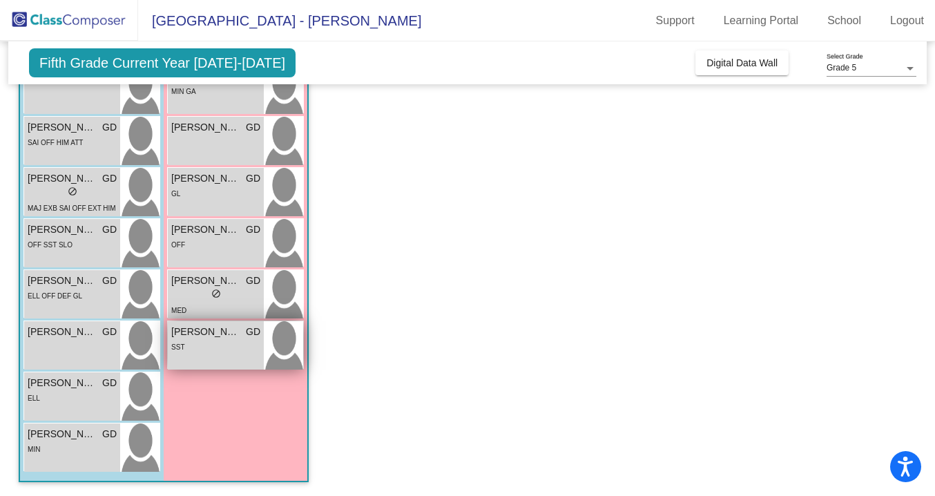
click at [211, 343] on div "SST" at bounding box center [215, 346] width 89 height 14
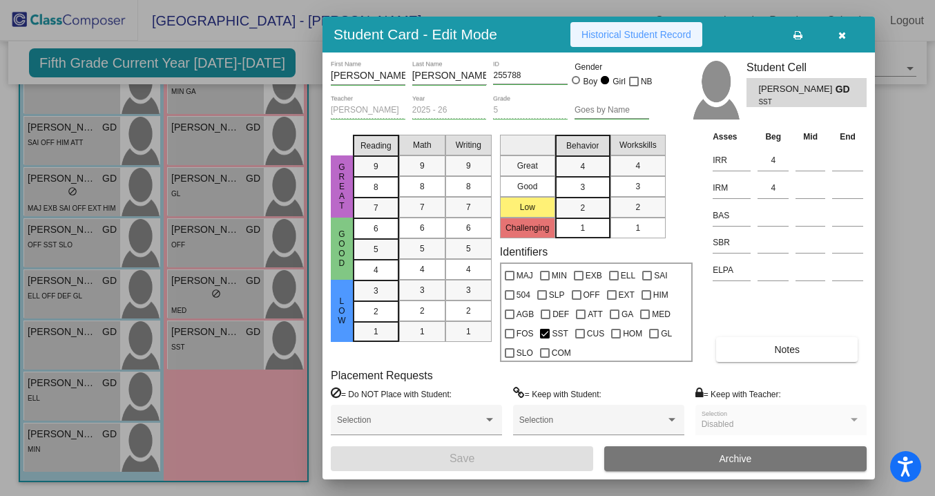
click at [630, 39] on span "Historical Student Record" at bounding box center [636, 34] width 110 height 11
click at [840, 36] on icon "button" at bounding box center [842, 35] width 8 height 10
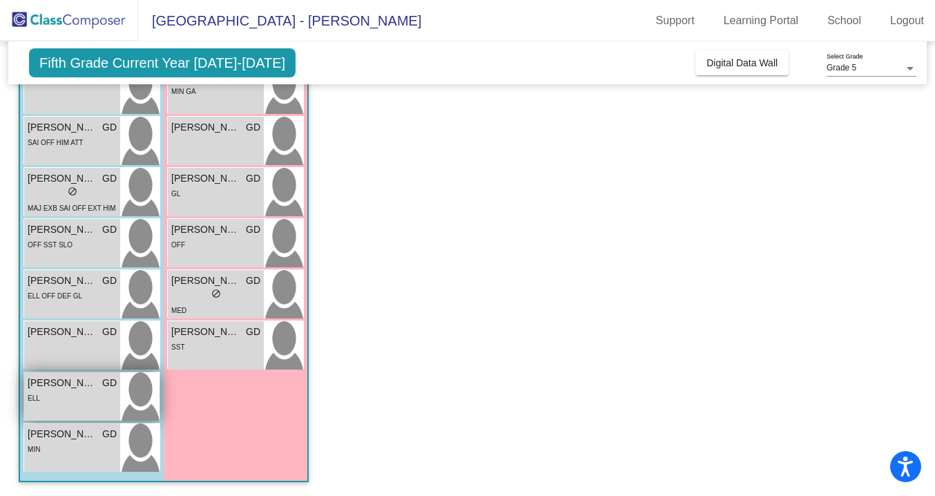
click at [66, 393] on div "ELL" at bounding box center [72, 397] width 89 height 14
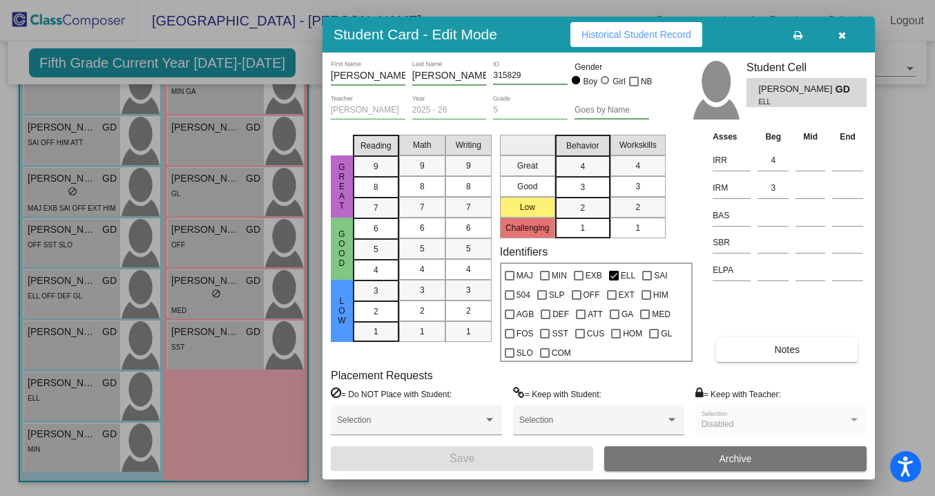
click at [636, 40] on button "Historical Student Record" at bounding box center [636, 34] width 132 height 25
click at [77, 296] on div at bounding box center [467, 248] width 935 height 496
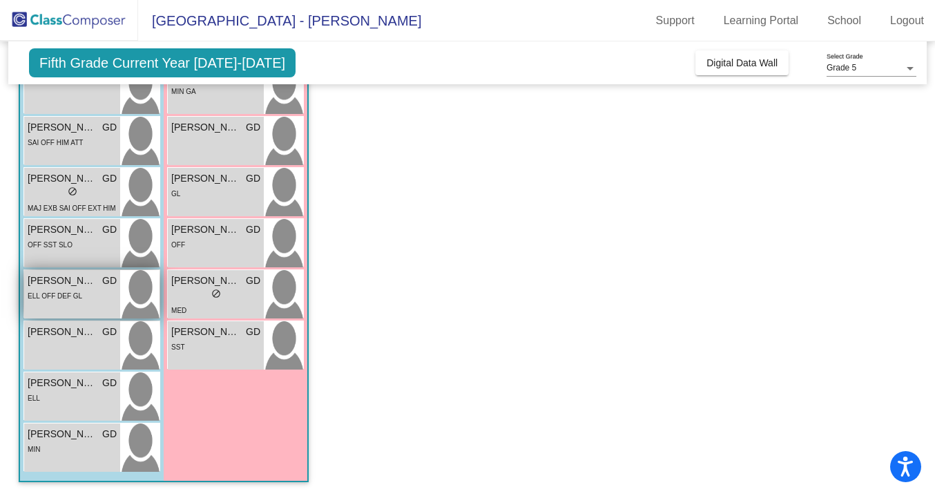
click at [104, 294] on div "ELL OFF DEF GL" at bounding box center [72, 295] width 89 height 14
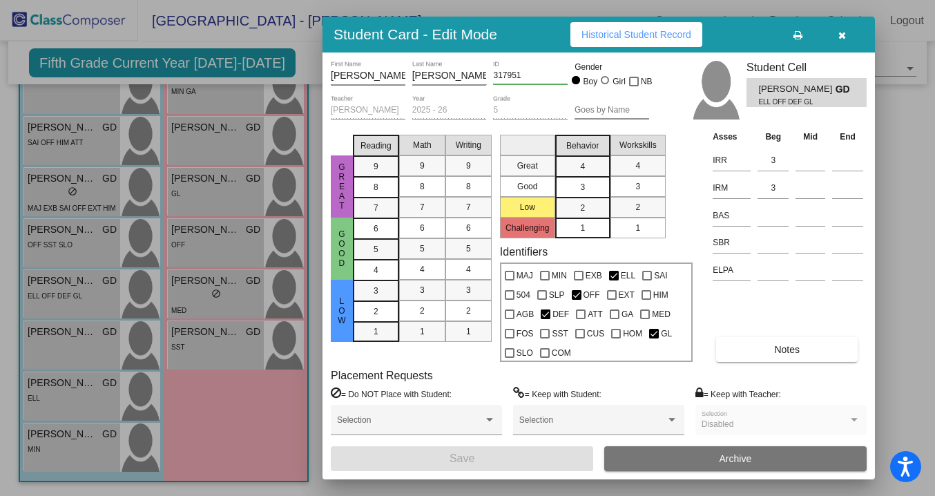
click at [603, 37] on span "Historical Student Record" at bounding box center [636, 34] width 110 height 11
click at [231, 405] on div at bounding box center [467, 248] width 935 height 496
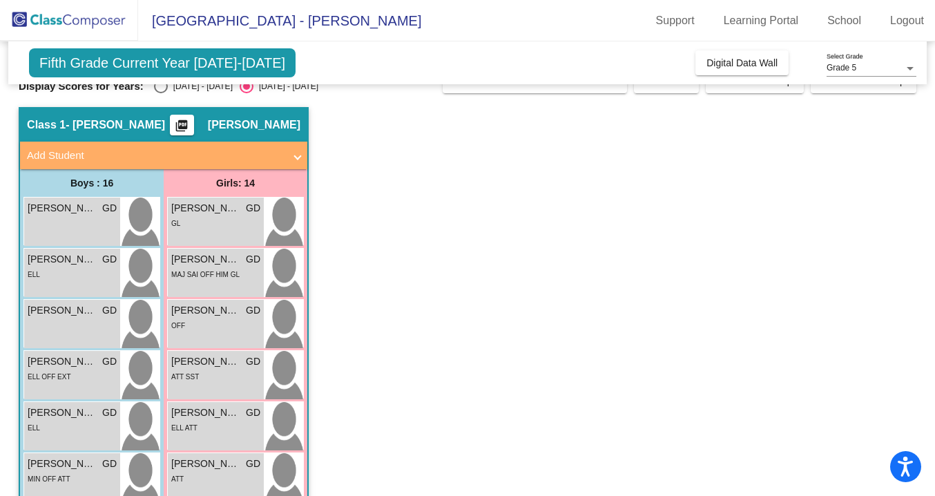
scroll to position [0, 0]
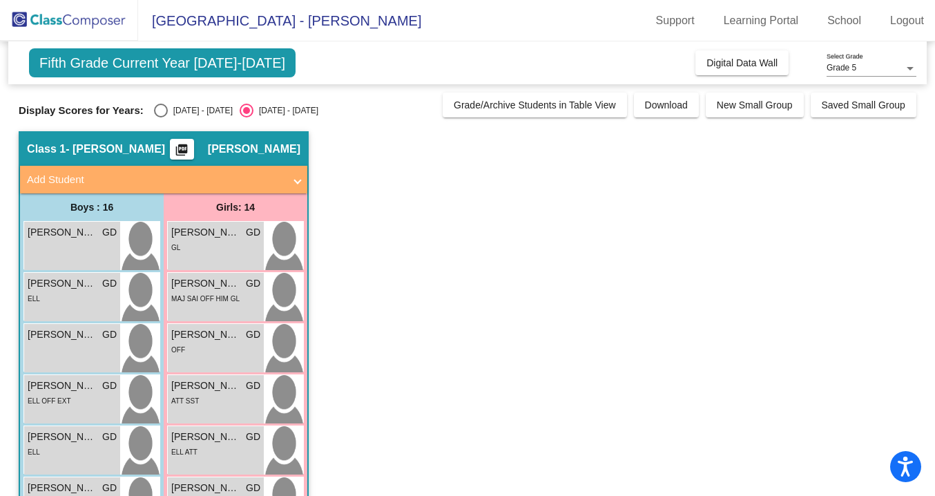
click at [66, 177] on mat-panel-title "Add Student" at bounding box center [155, 180] width 257 height 16
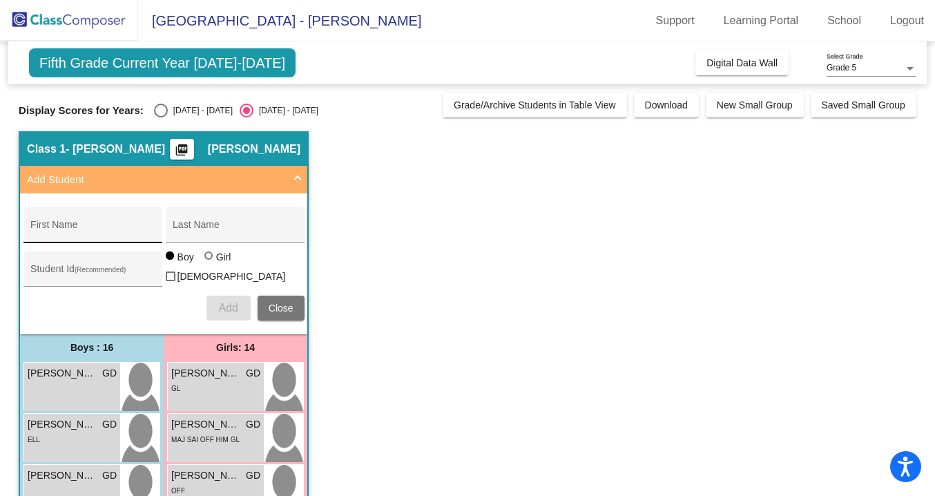
click at [76, 231] on input "First Name" at bounding box center [92, 229] width 124 height 11
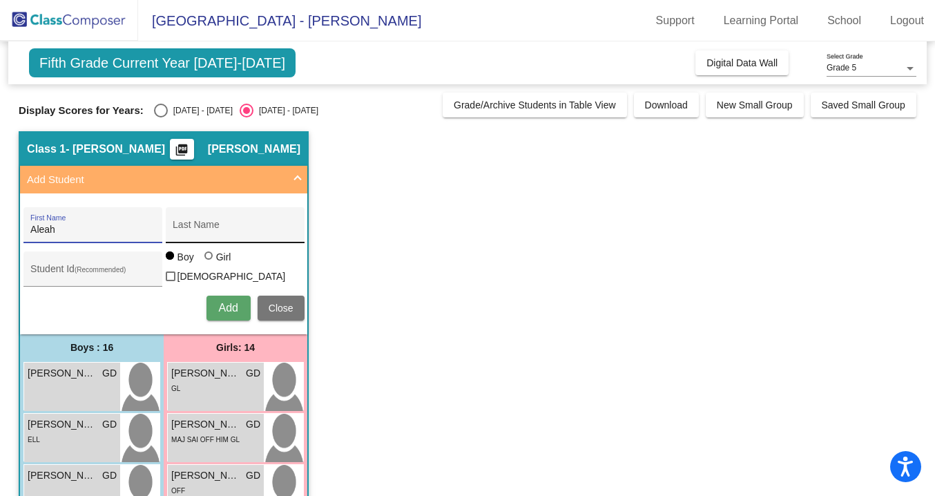
type input "Aleah"
click at [240, 226] on input "Last Name" at bounding box center [235, 229] width 124 height 11
type input "[PERSON_NAME]"
click at [209, 260] on div at bounding box center [208, 255] width 8 height 8
click at [209, 262] on input "Girl" at bounding box center [209, 262] width 1 height 1
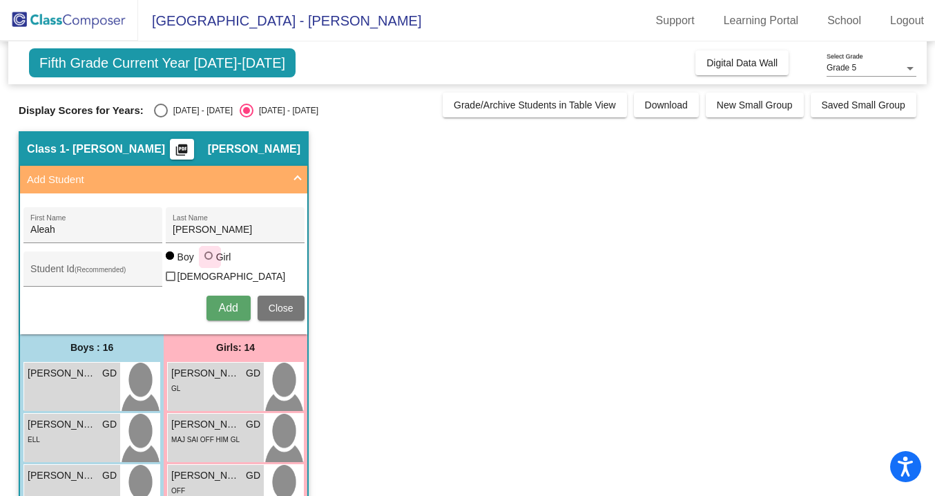
radio input "true"
click at [99, 269] on input "Student Id (Recommended)" at bounding box center [92, 274] width 124 height 11
paste input "650626"
type input "650626"
click at [229, 305] on span "Add" at bounding box center [228, 308] width 19 height 12
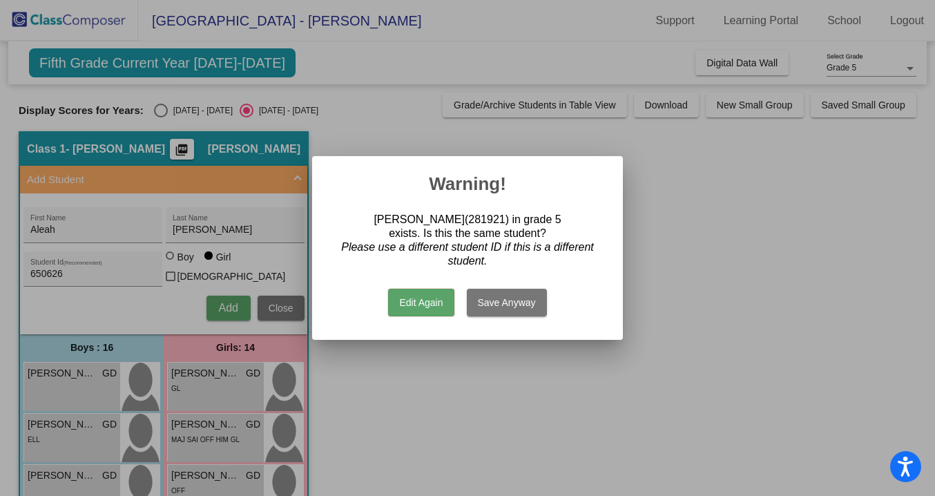
click at [432, 297] on button "Edit Again" at bounding box center [421, 303] width 66 height 28
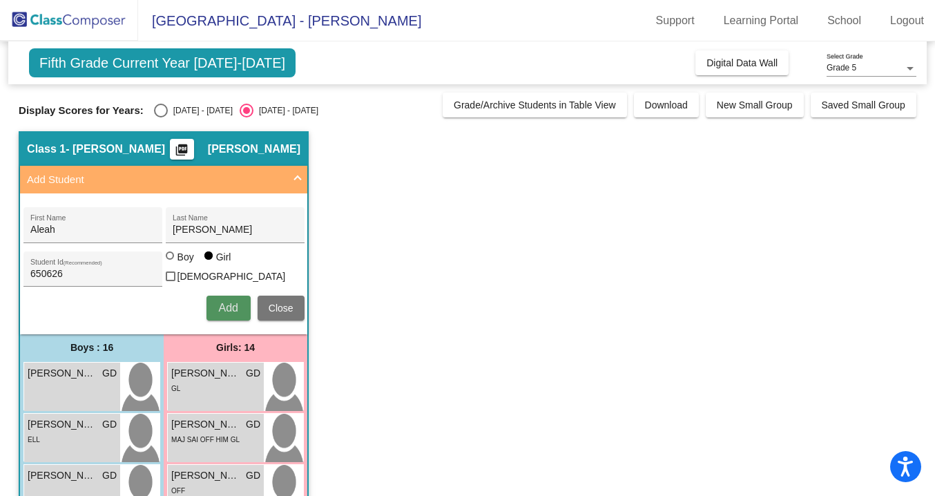
click at [229, 302] on span "Add" at bounding box center [228, 308] width 19 height 12
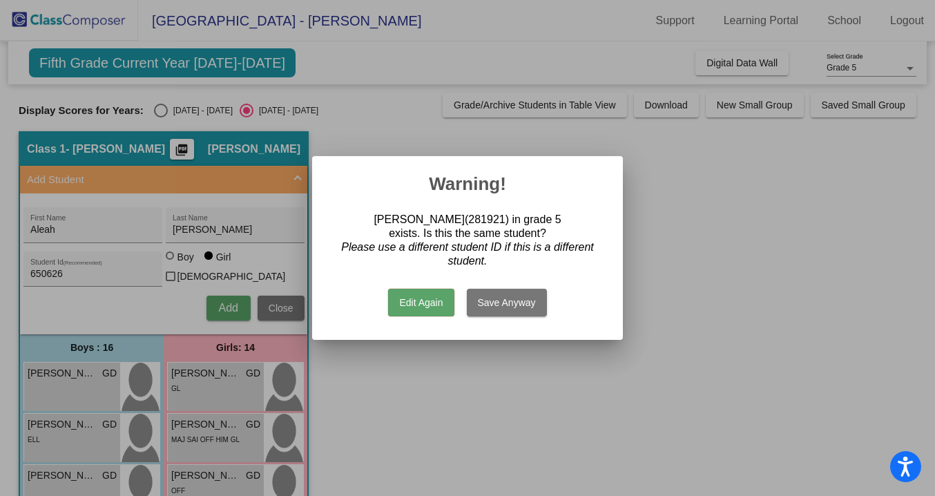
click at [525, 304] on button "Save Anyway" at bounding box center [507, 303] width 80 height 28
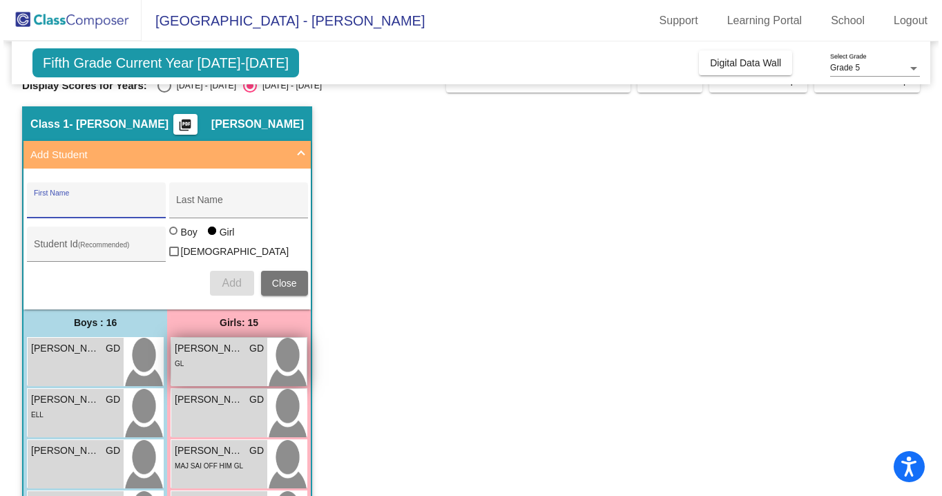
scroll to position [30, 0]
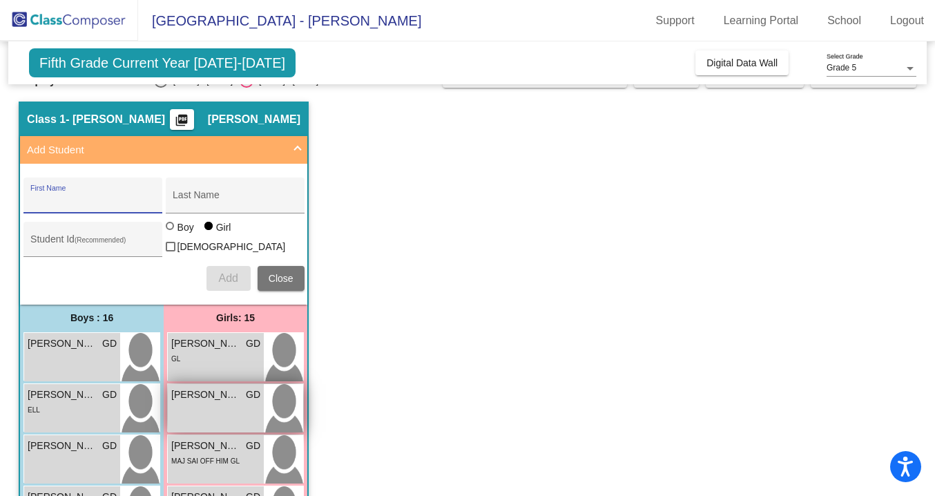
click at [214, 405] on div "[PERSON_NAME] GD lock do_not_disturb_alt" at bounding box center [216, 408] width 96 height 48
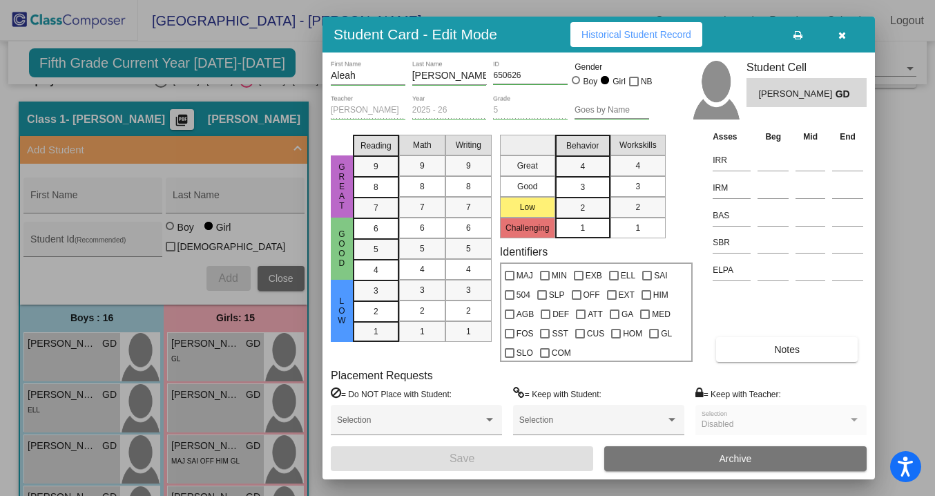
click at [626, 33] on span "Historical Student Record" at bounding box center [636, 34] width 110 height 11
click at [844, 33] on icon "button" at bounding box center [842, 35] width 8 height 10
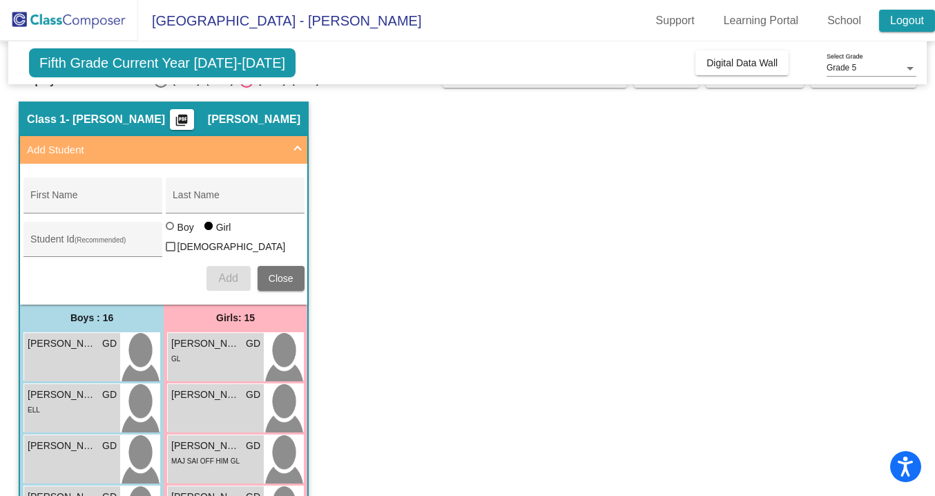
click at [897, 24] on link "Logout" at bounding box center [907, 21] width 56 height 22
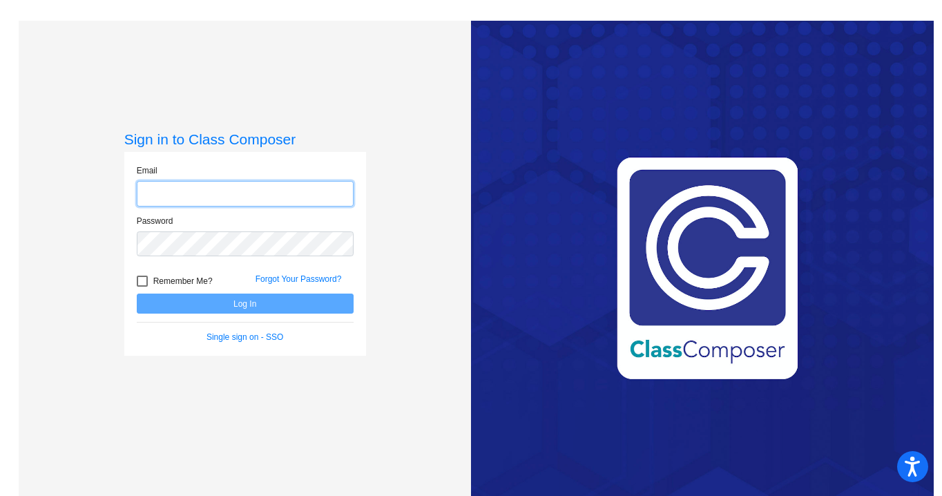
type input "[PERSON_NAME][EMAIL_ADDRESS][PERSON_NAME][DOMAIN_NAME]"
